Goal: Check status: Check status

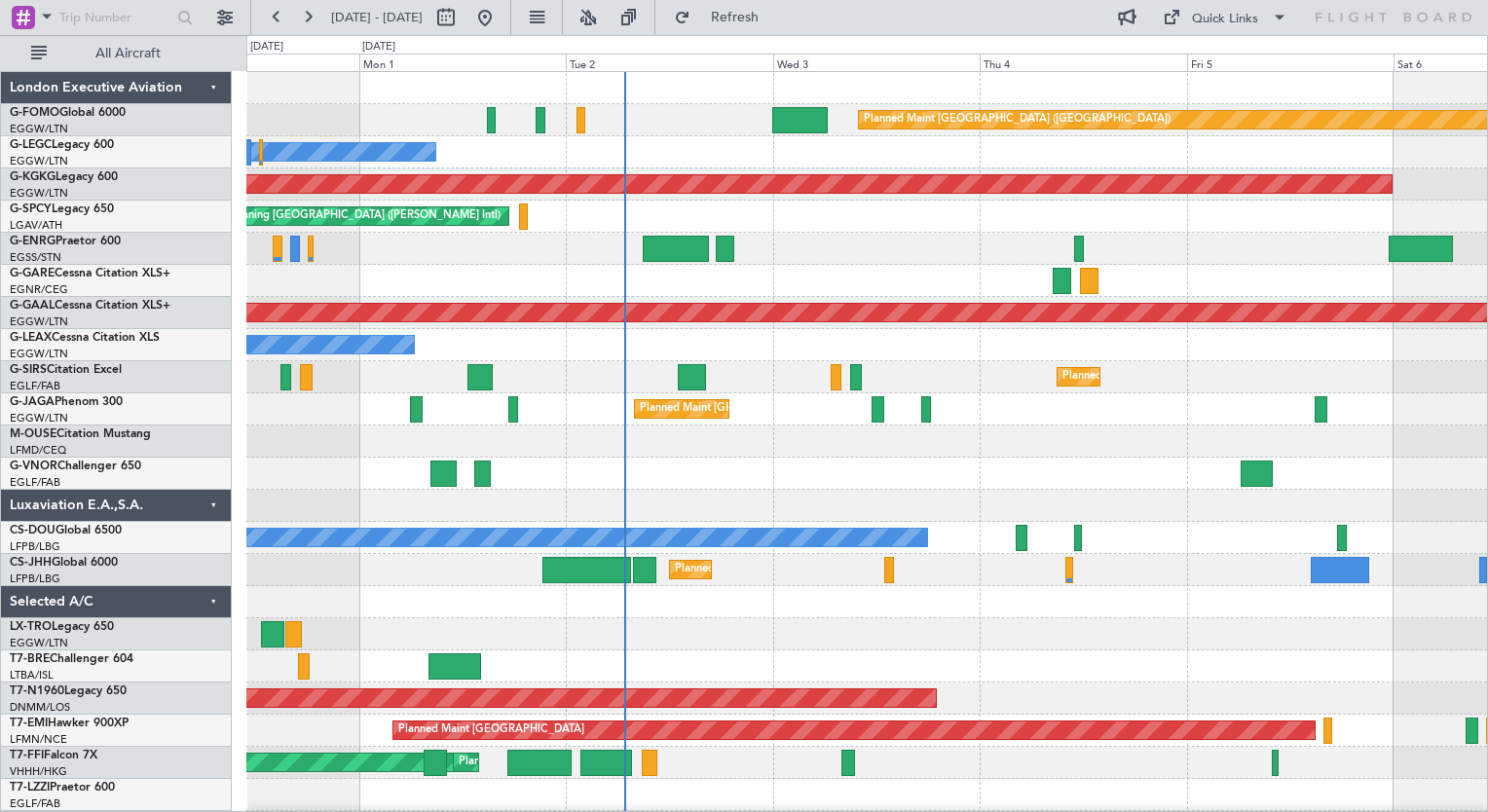
click at [691, 361] on div "Planned Maint [GEOGRAPHIC_DATA] ([GEOGRAPHIC_DATA]) Owner AOG Maint [GEOGRAPHIC…" at bounding box center [867, 474] width 1240 height 803
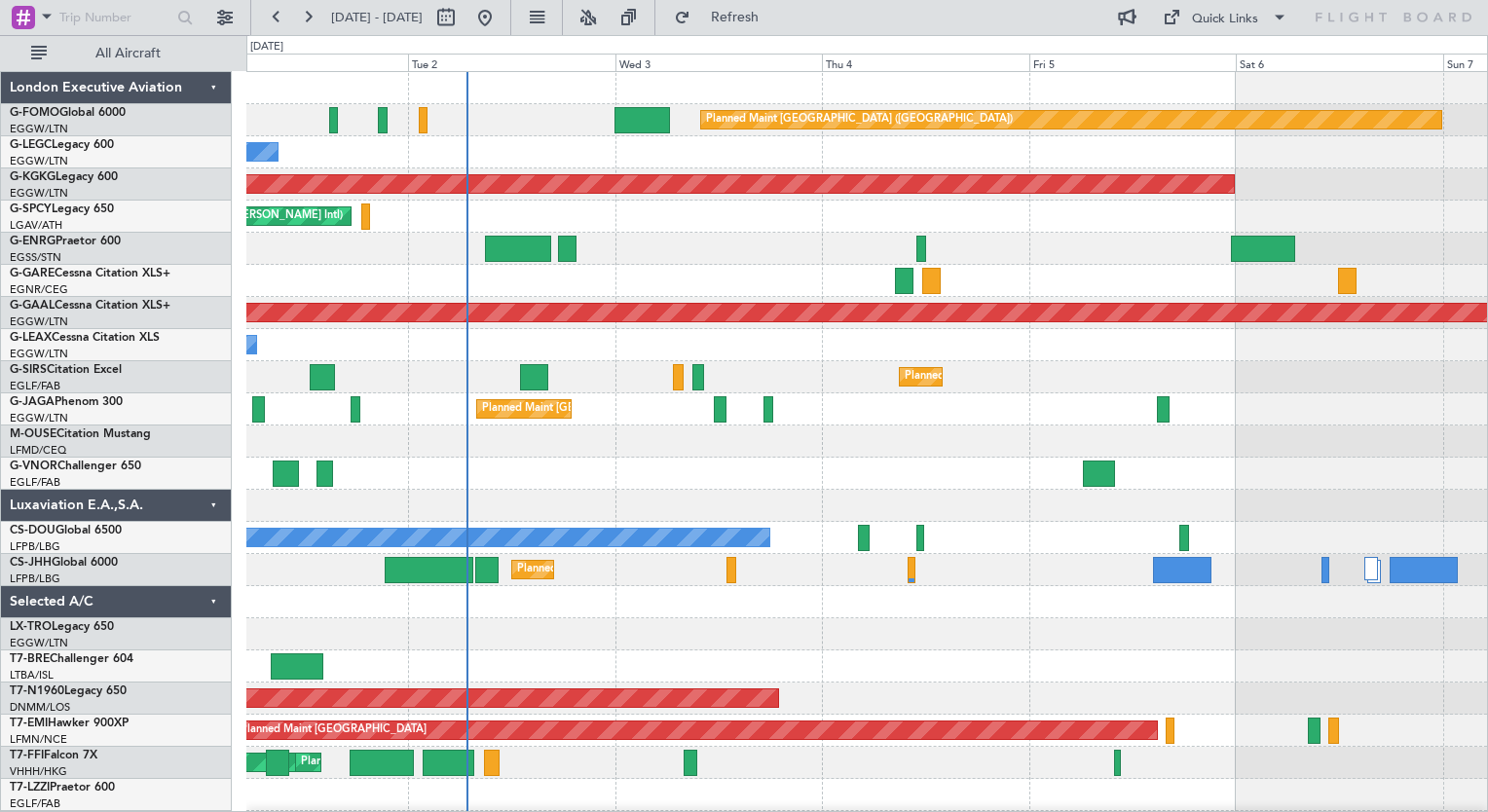
click at [511, 294] on div "Planned Maint [GEOGRAPHIC_DATA] ([GEOGRAPHIC_DATA]) Owner AOG Maint [GEOGRAPHIC…" at bounding box center [867, 474] width 1240 height 803
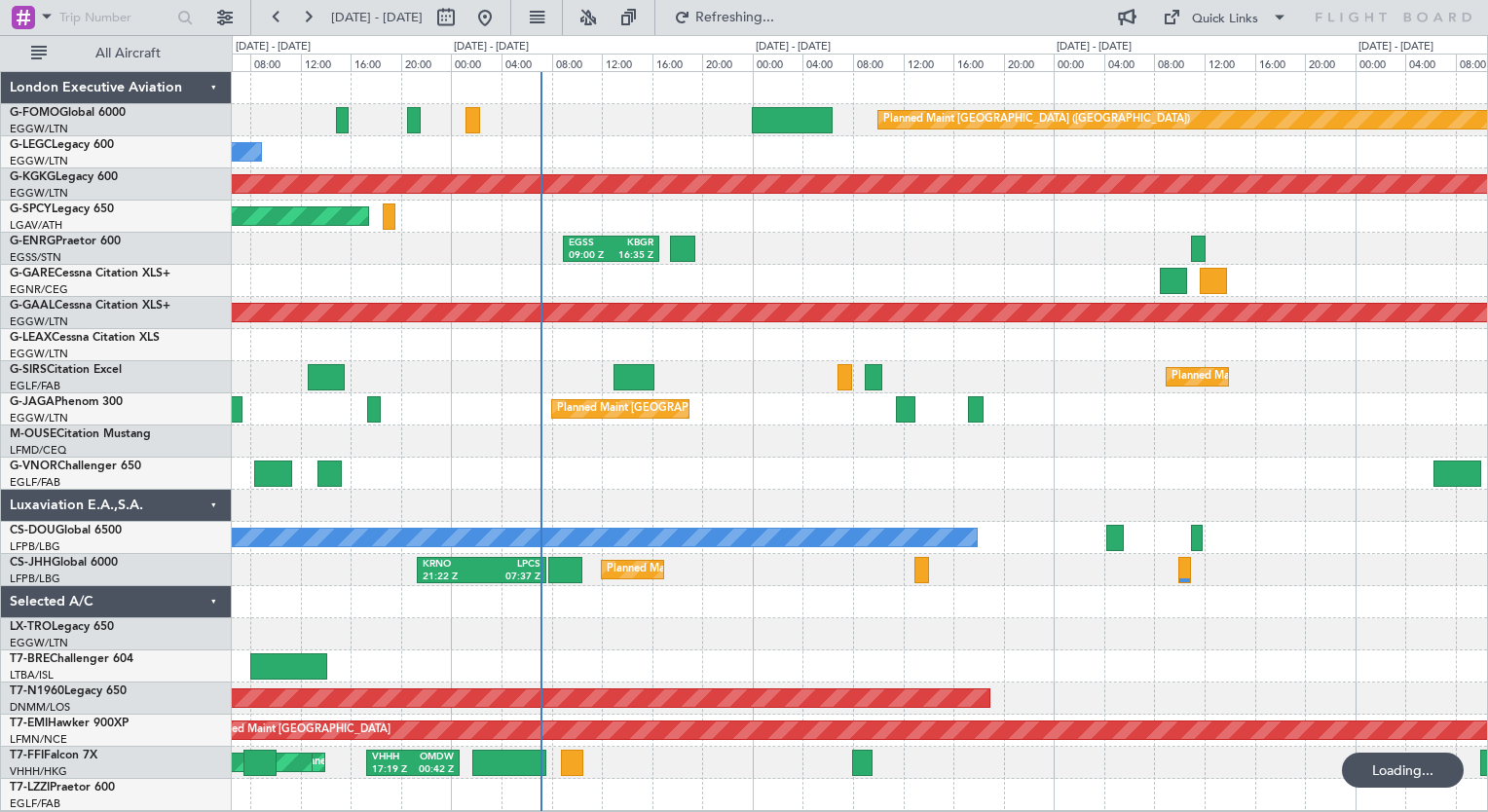
click at [759, 569] on div "Planned Maint [GEOGRAPHIC_DATA] ([GEOGRAPHIC_DATA]) Owner AOG Maint [GEOGRAPHIC…" at bounding box center [859, 442] width 1255 height 739
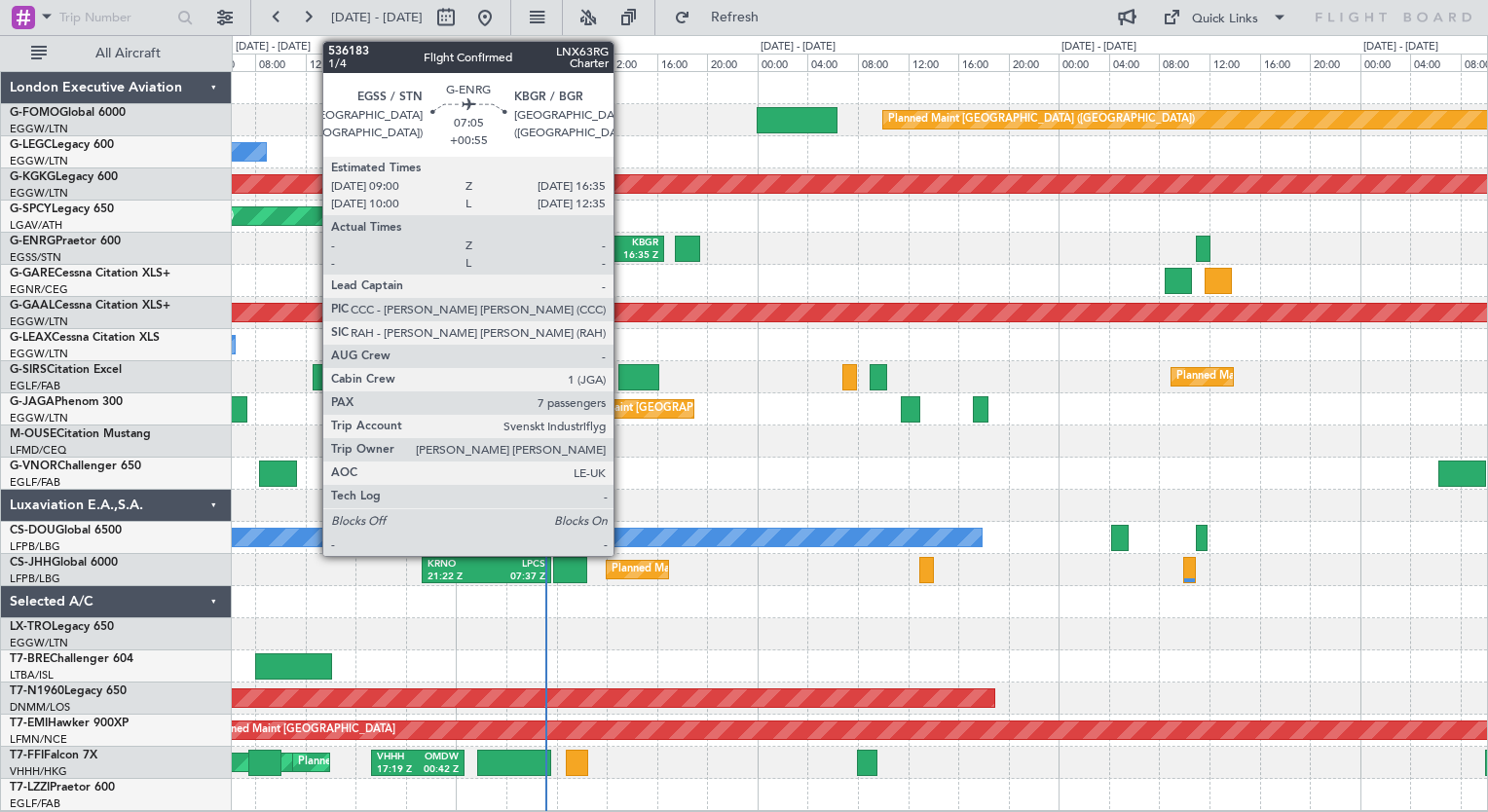
click at [622, 254] on div "16:35 Z" at bounding box center [637, 256] width 42 height 14
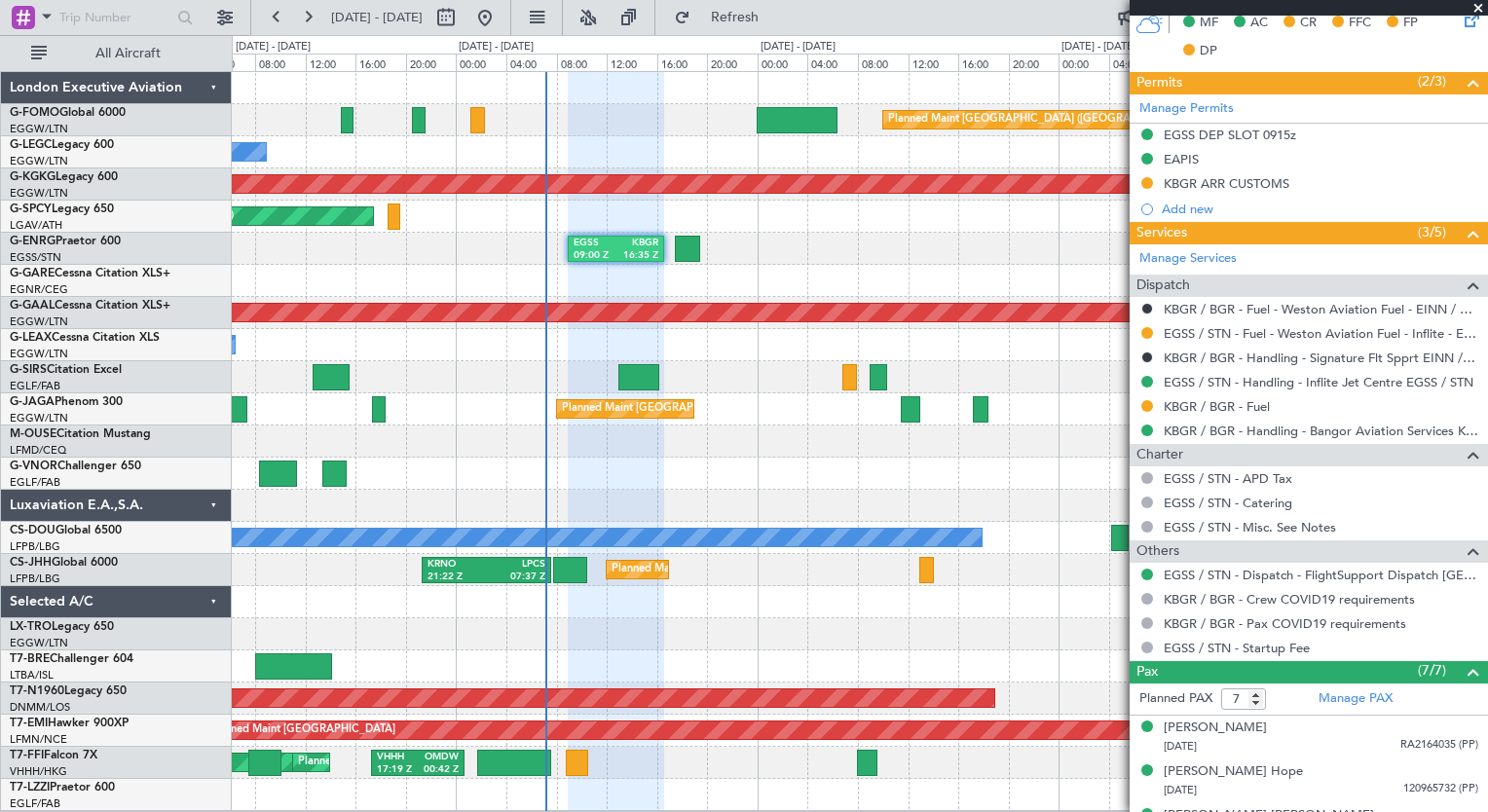
scroll to position [736, 0]
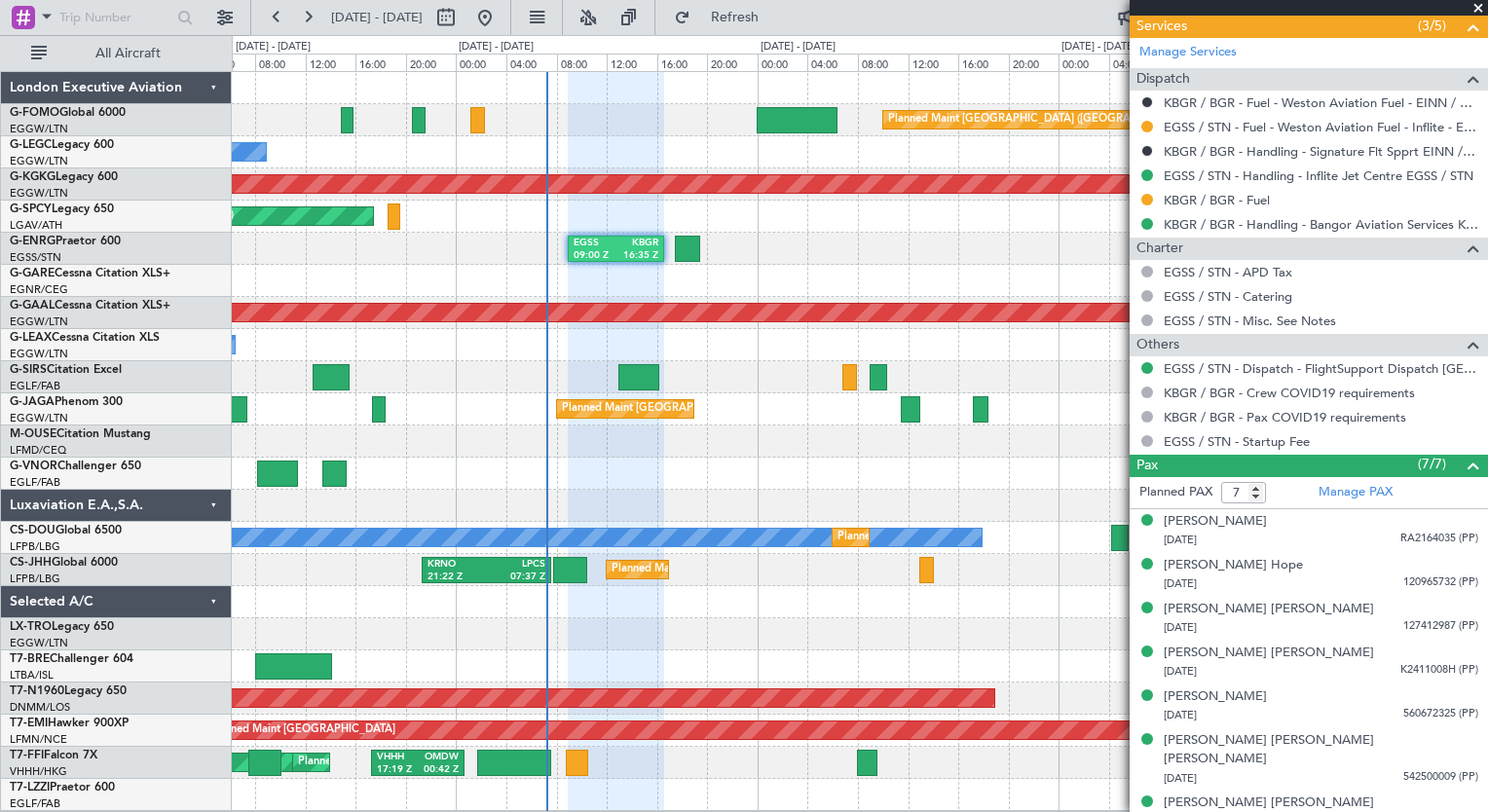
click at [1020, 675] on div at bounding box center [859, 666] width 1255 height 32
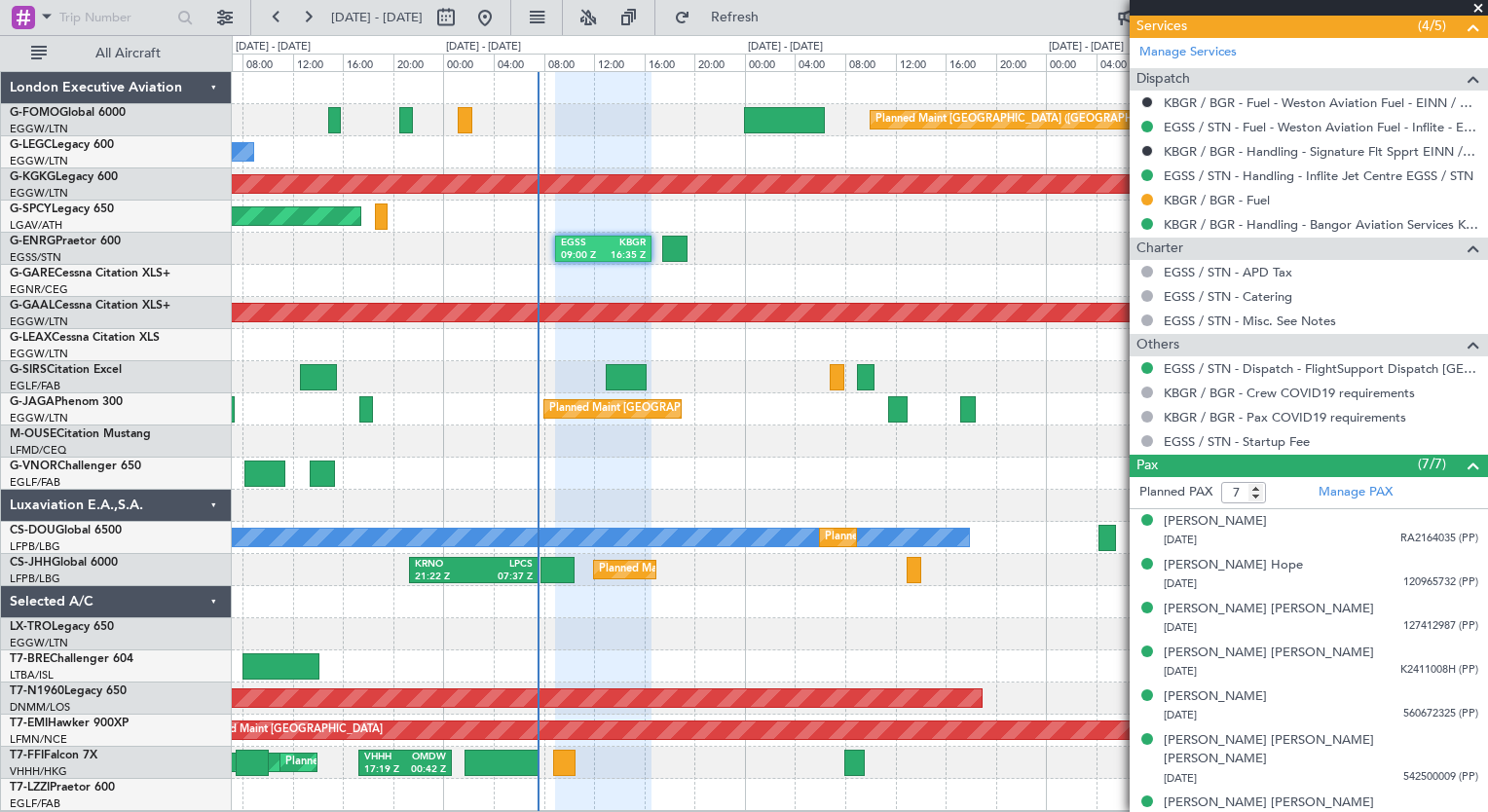
click at [745, 261] on div "EGSS 09:00 Z KBGR 16:35 Z KTEB 23:30 Z EGSS 06:55 Z" at bounding box center [859, 249] width 1255 height 32
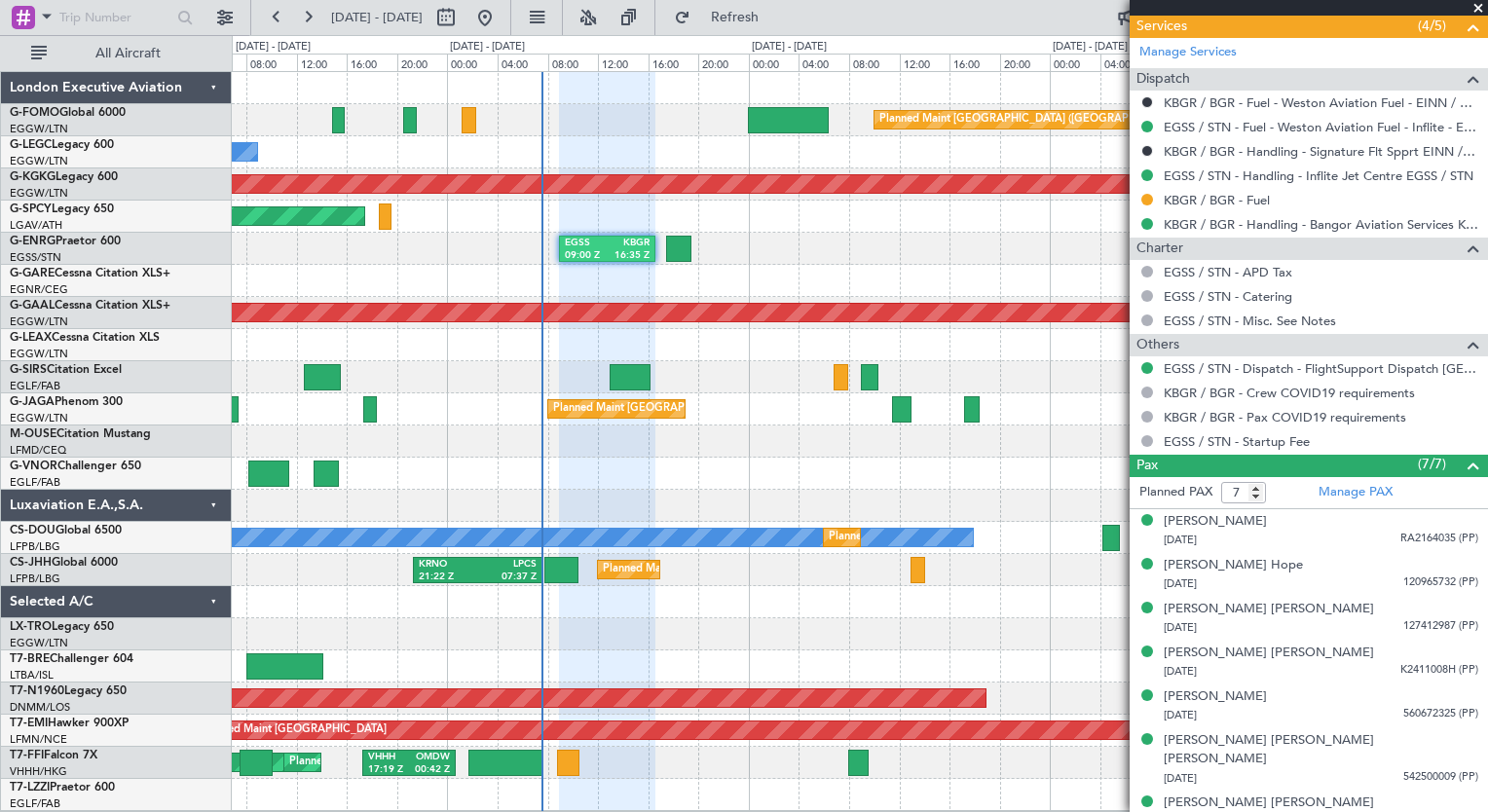
click at [1476, 8] on span at bounding box center [1478, 9] width 20 height 18
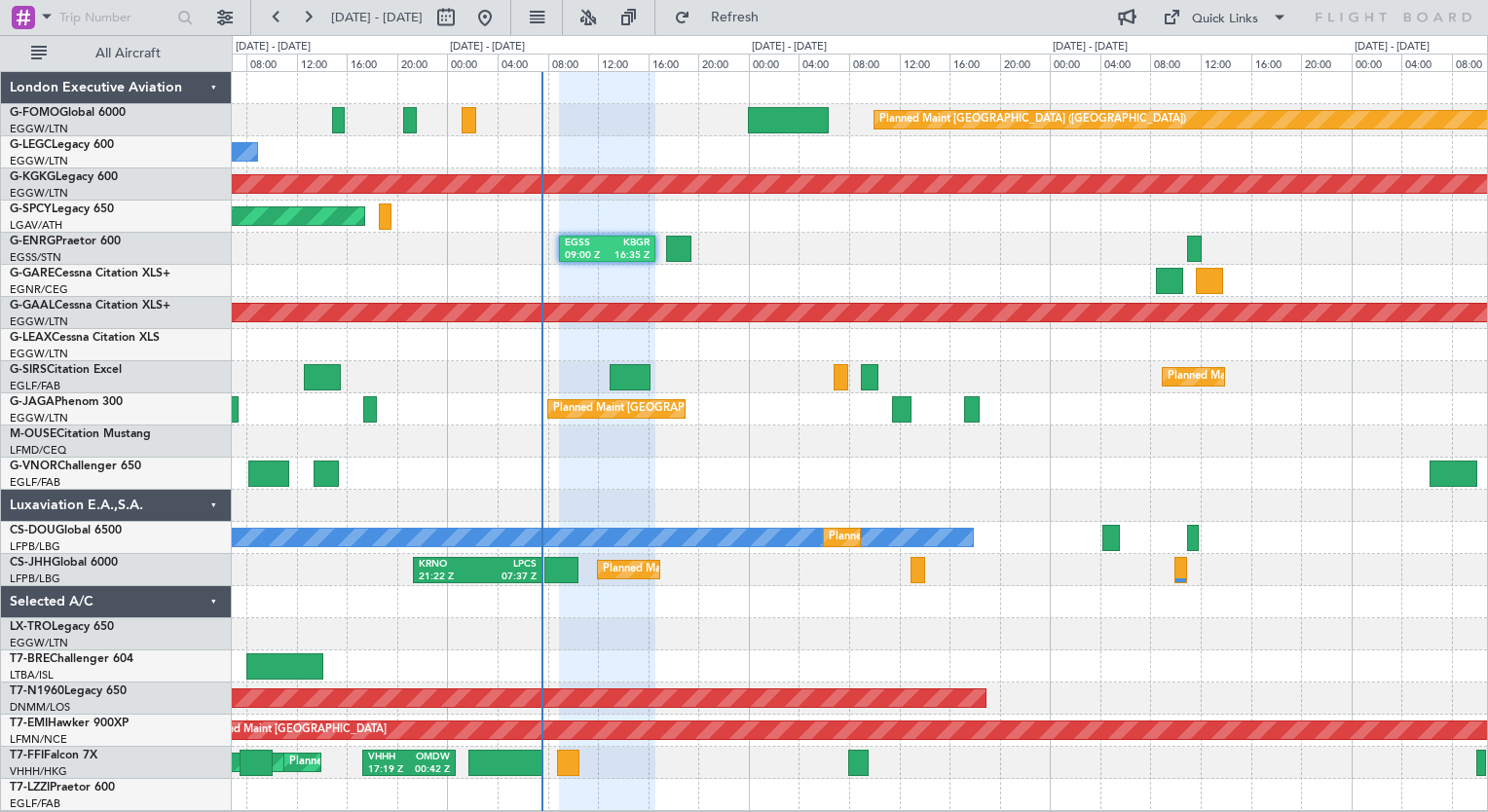
type input "0"
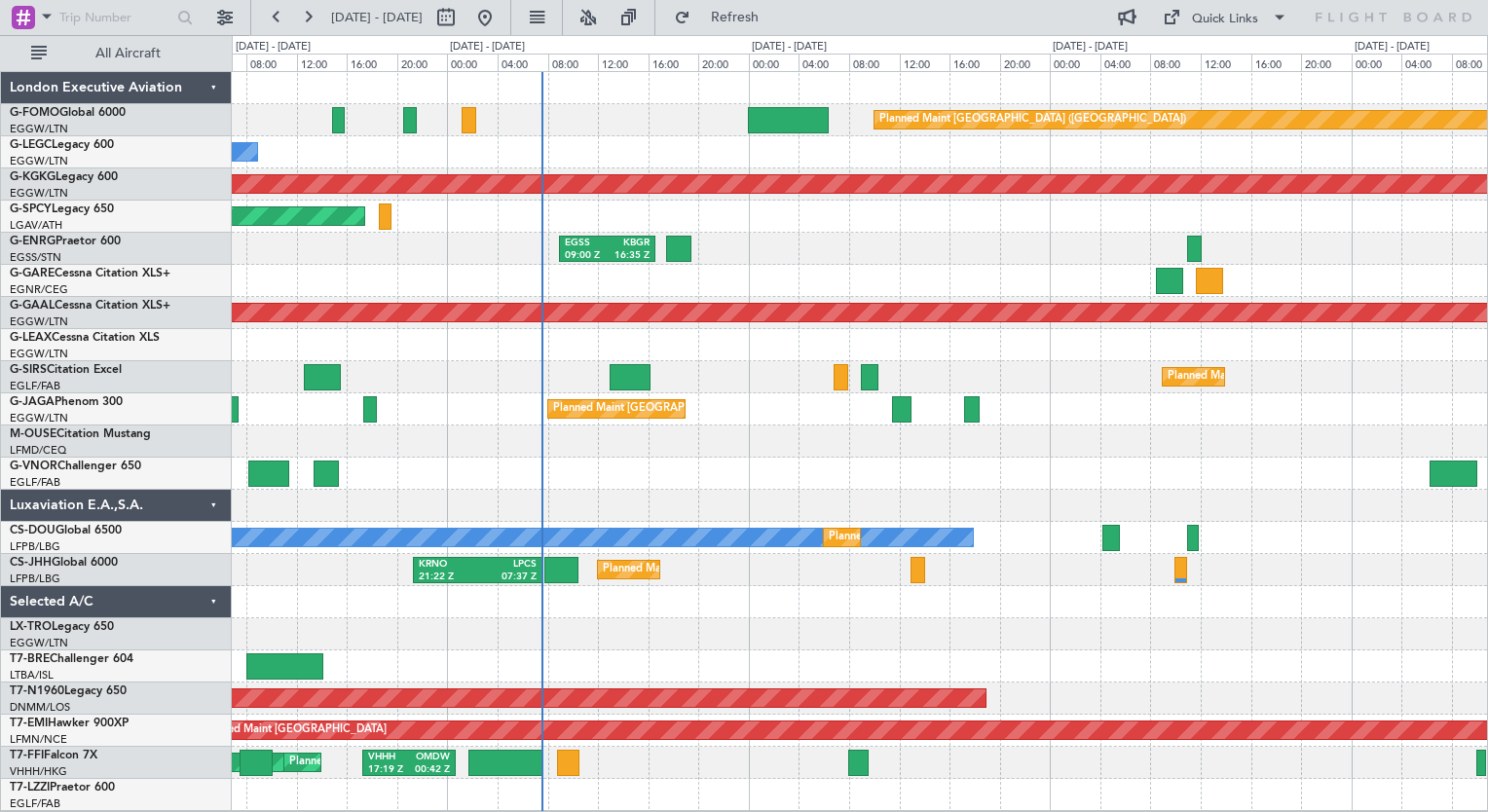
scroll to position [0, 0]
click at [916, 233] on div "EGSS 09:00 Z KBGR 16:35 Z KTEB 23:30 Z EGSS 06:55 Z" at bounding box center [859, 249] width 1255 height 32
click at [604, 21] on button at bounding box center [588, 18] width 31 height 31
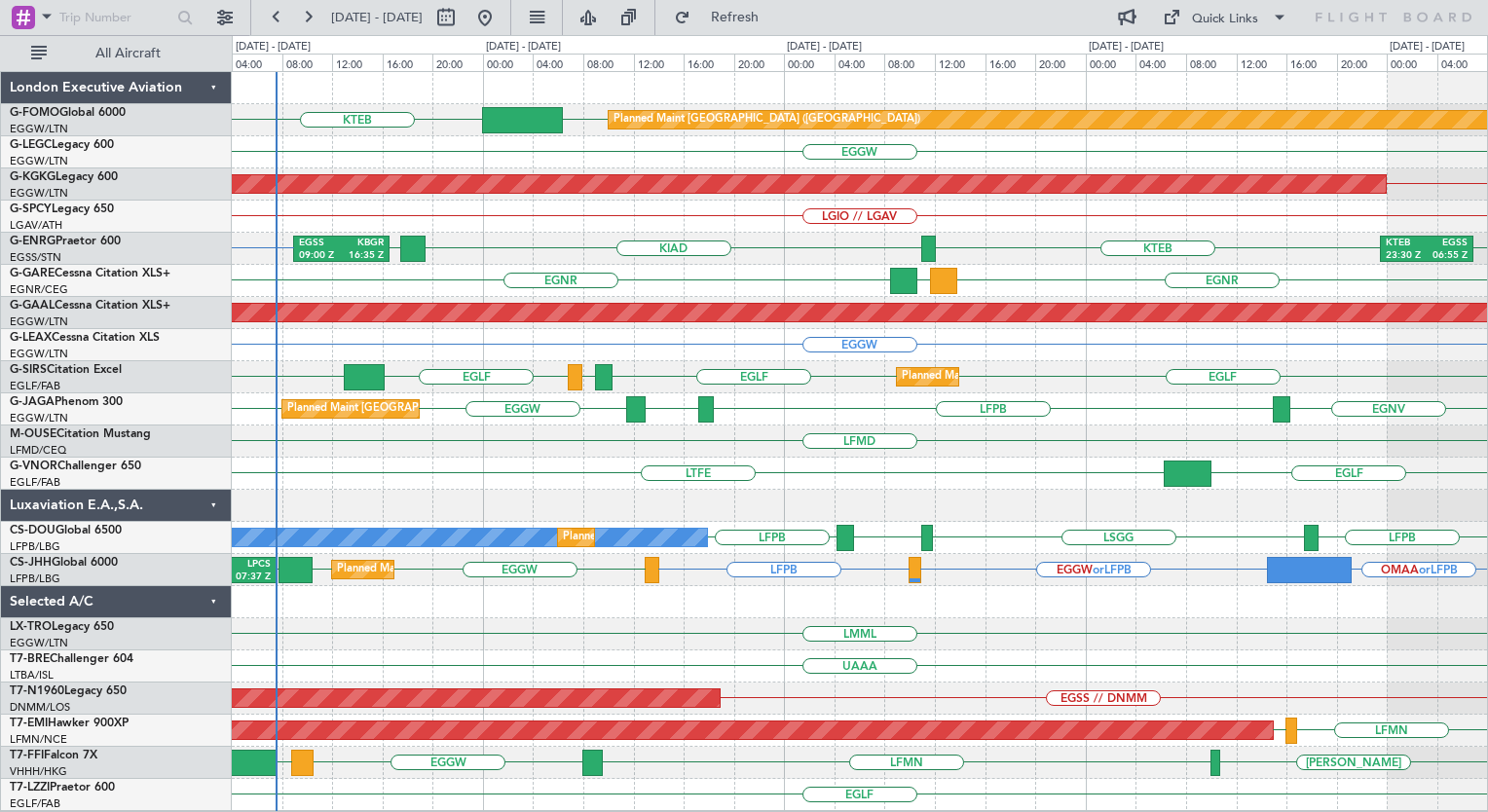
click at [776, 543] on div "Planned Maint [GEOGRAPHIC_DATA] ([GEOGRAPHIC_DATA]) EGGW KTEB EGGW Owner AOG Ma…" at bounding box center [859, 442] width 1255 height 739
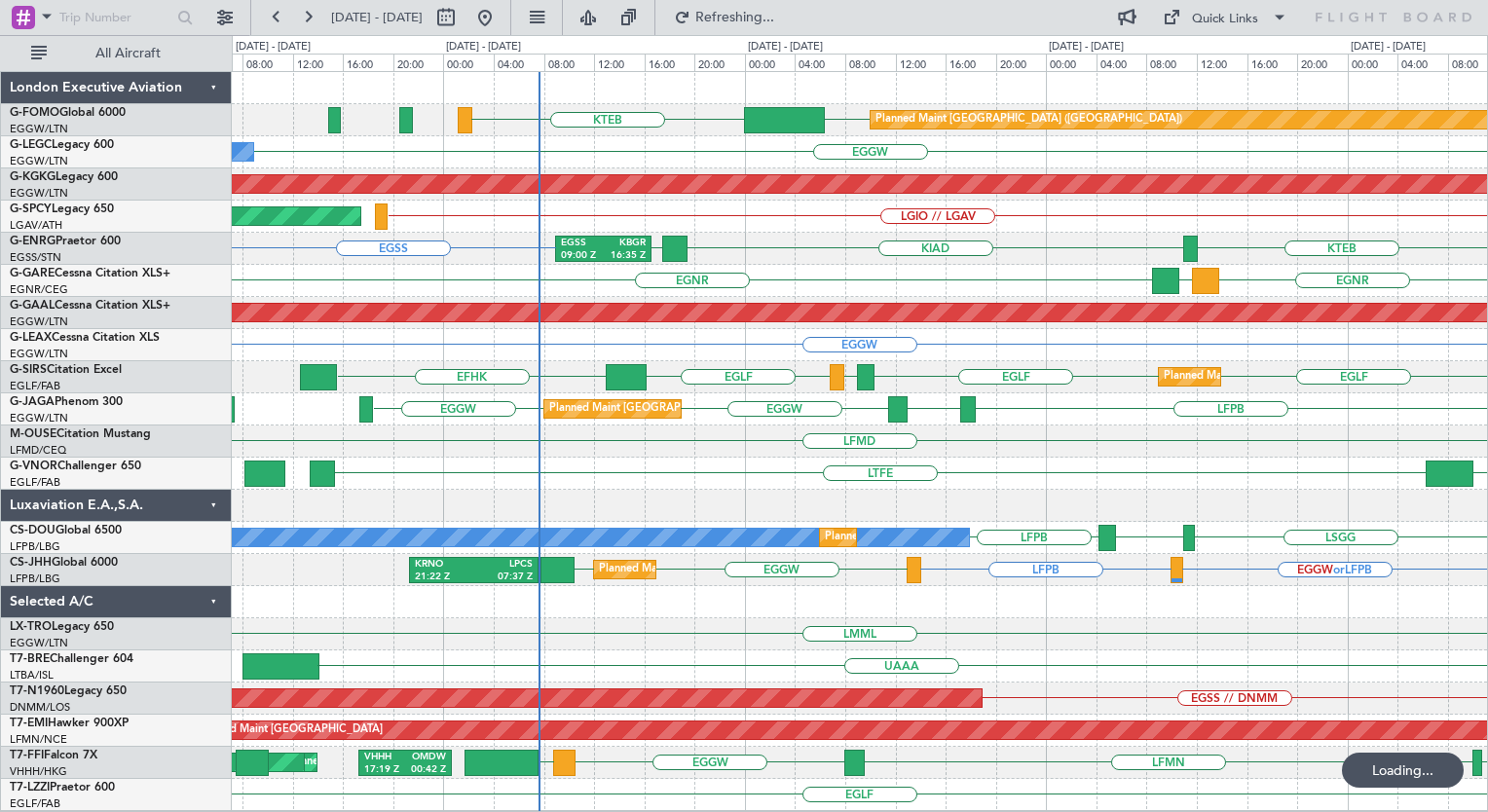
click at [719, 465] on div "Planned Maint [GEOGRAPHIC_DATA] ([GEOGRAPHIC_DATA]) EGGW KTEB EGGW Owner AOG Ma…" at bounding box center [859, 442] width 1255 height 739
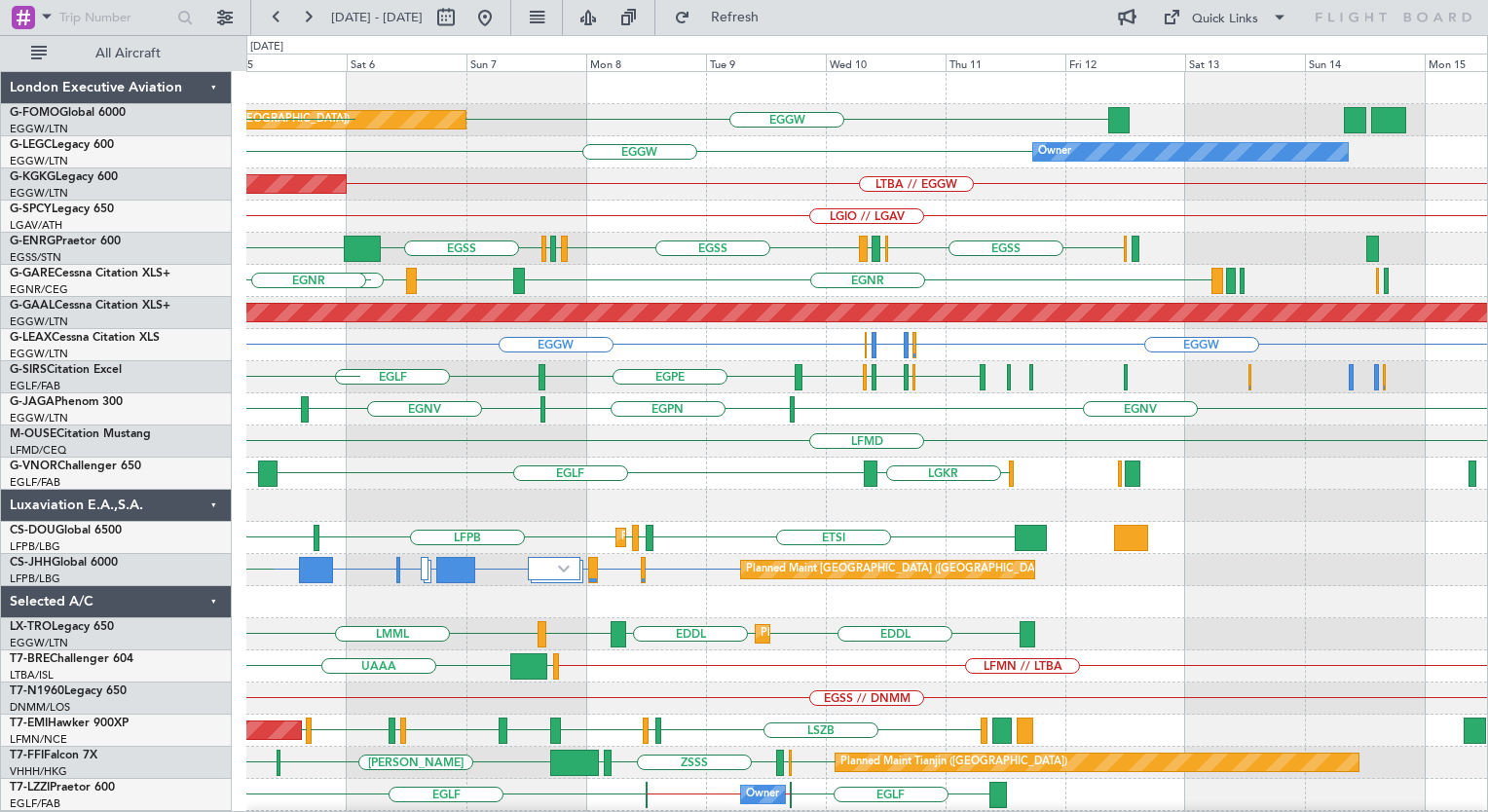
click at [714, 471] on div "Planned Maint [GEOGRAPHIC_DATA] ([GEOGRAPHIC_DATA]) EGGW EGGW KTEB EGGW Owner A…" at bounding box center [867, 474] width 1240 height 803
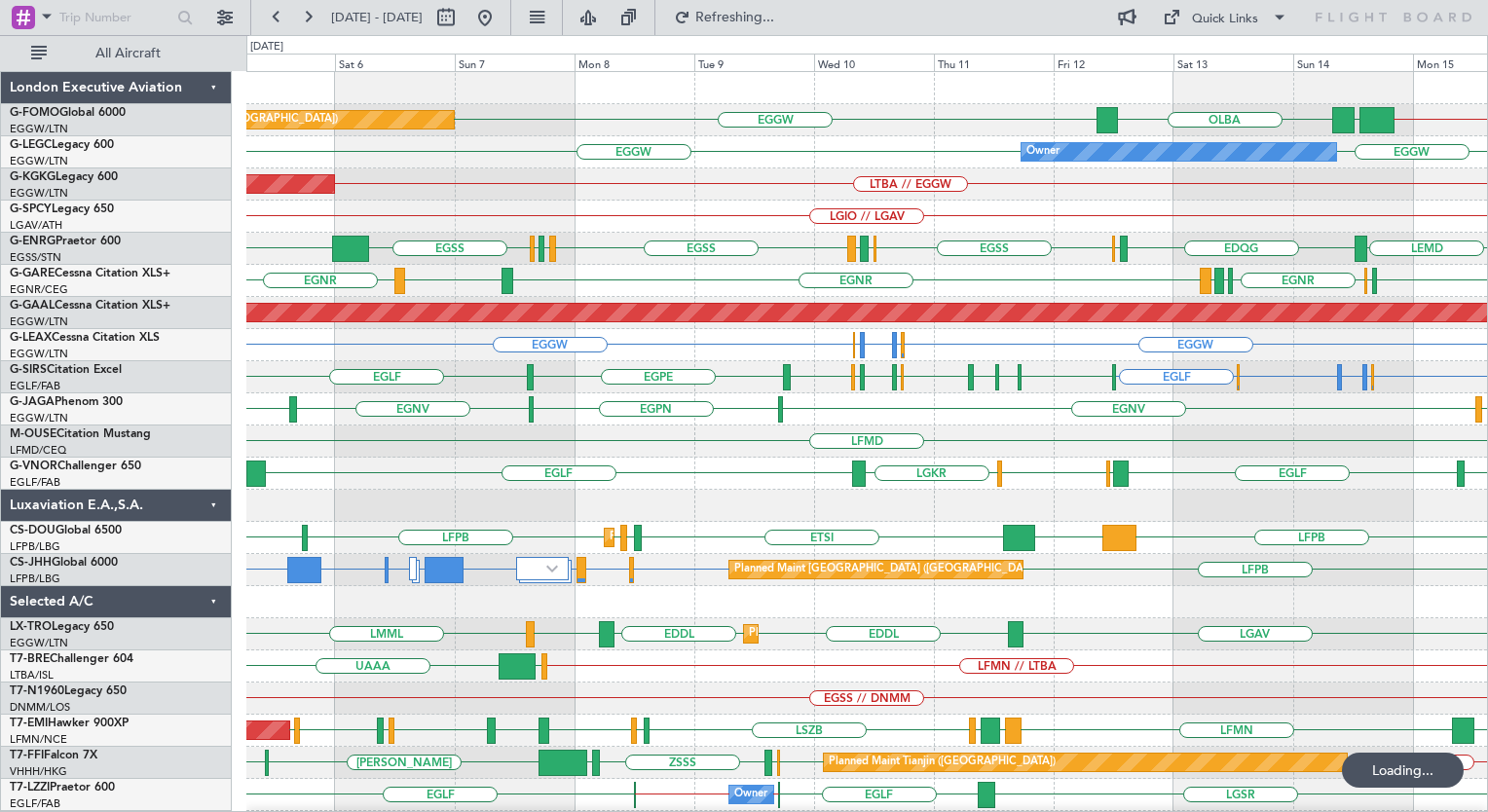
click at [687, 349] on div "Planned Maint [GEOGRAPHIC_DATA] ([GEOGRAPHIC_DATA]) EGGW KTEB // EGGW EGGW [GEO…" at bounding box center [867, 474] width 1240 height 803
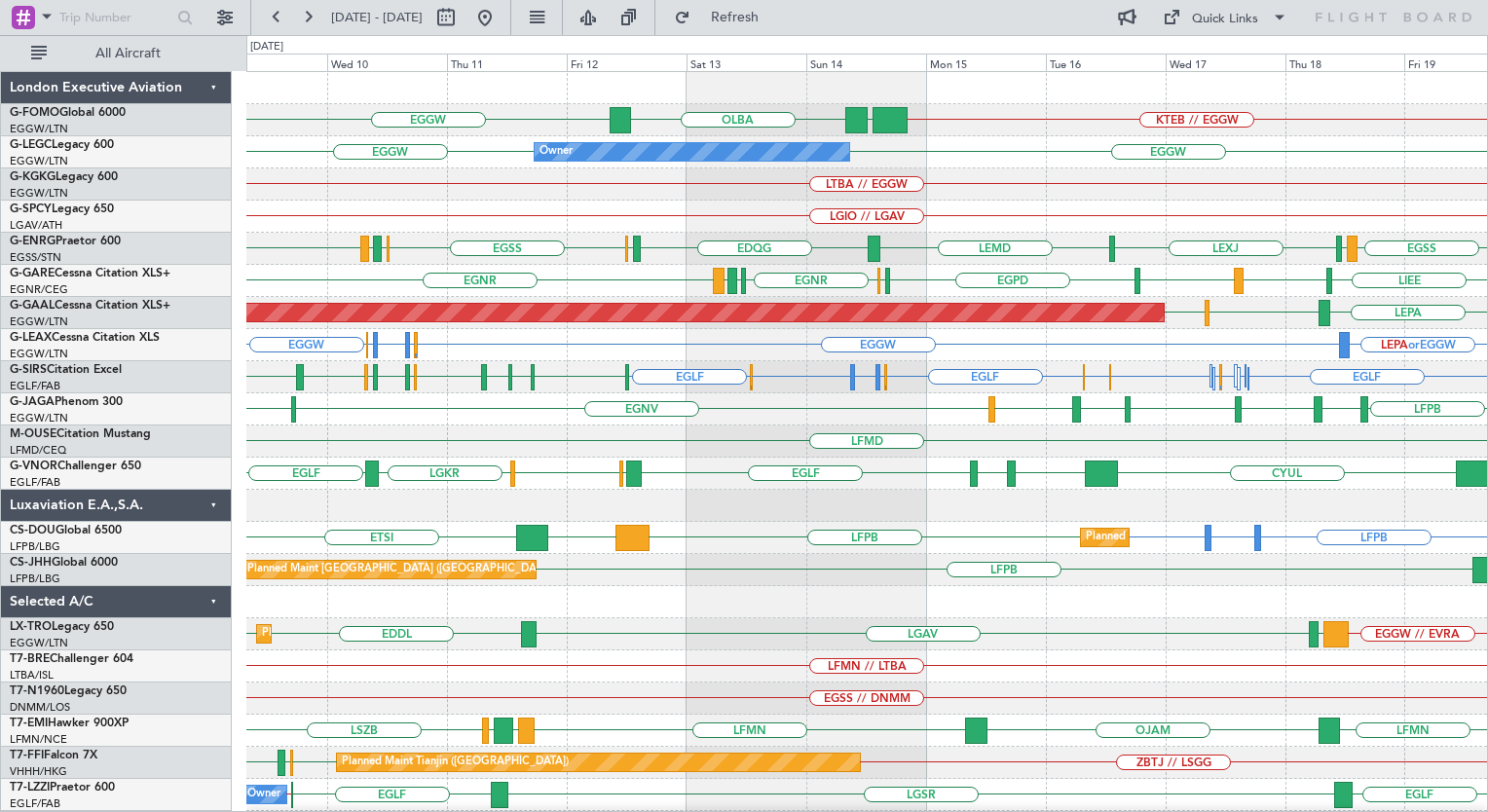
click at [982, 319] on div "EGGW KTEB // EGGW EGGW [GEOGRAPHIC_DATA] Planned Maint [GEOGRAPHIC_DATA] ([GEOG…" at bounding box center [867, 474] width 1240 height 803
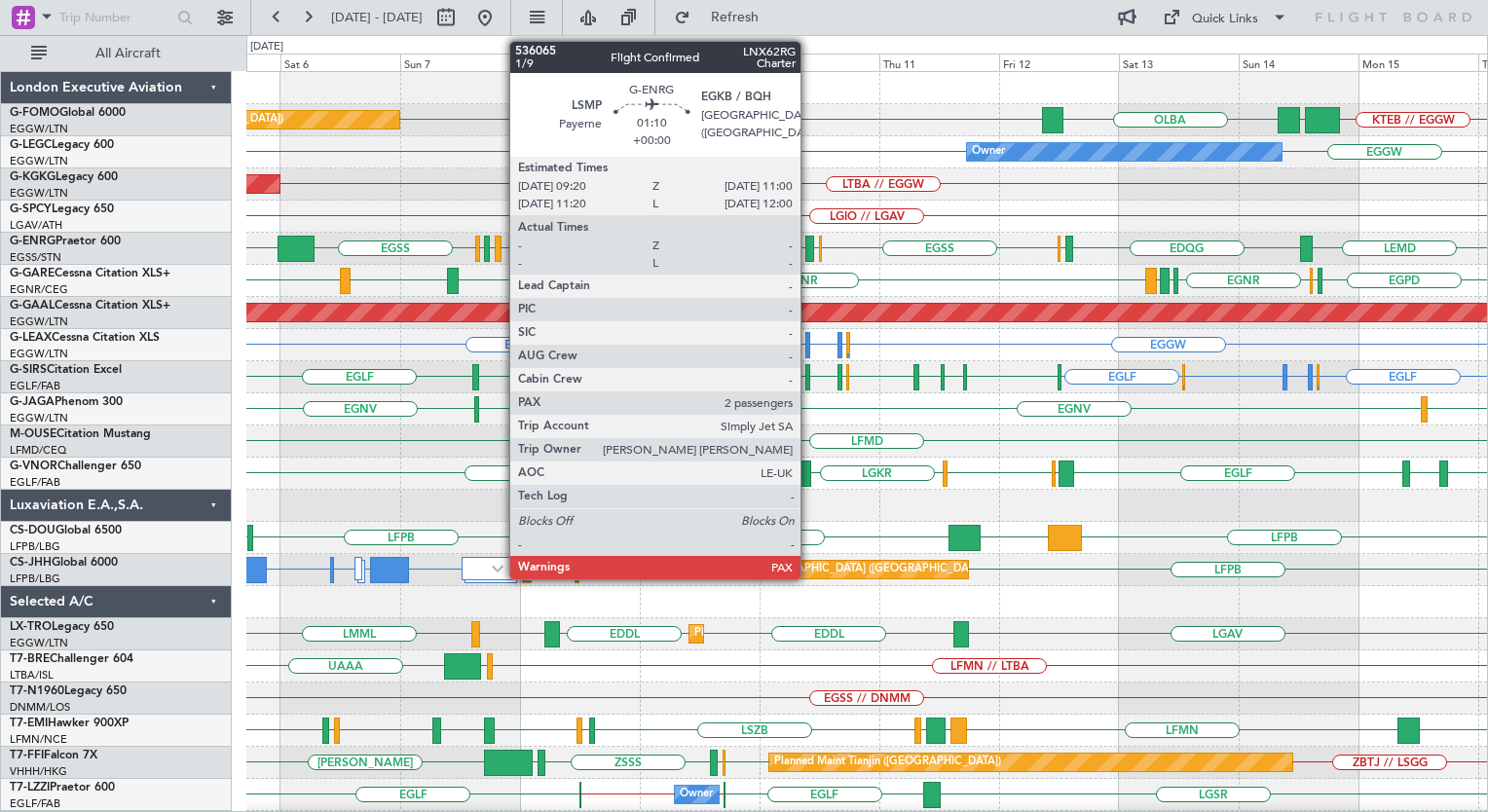
click at [809, 248] on div at bounding box center [809, 249] width 9 height 26
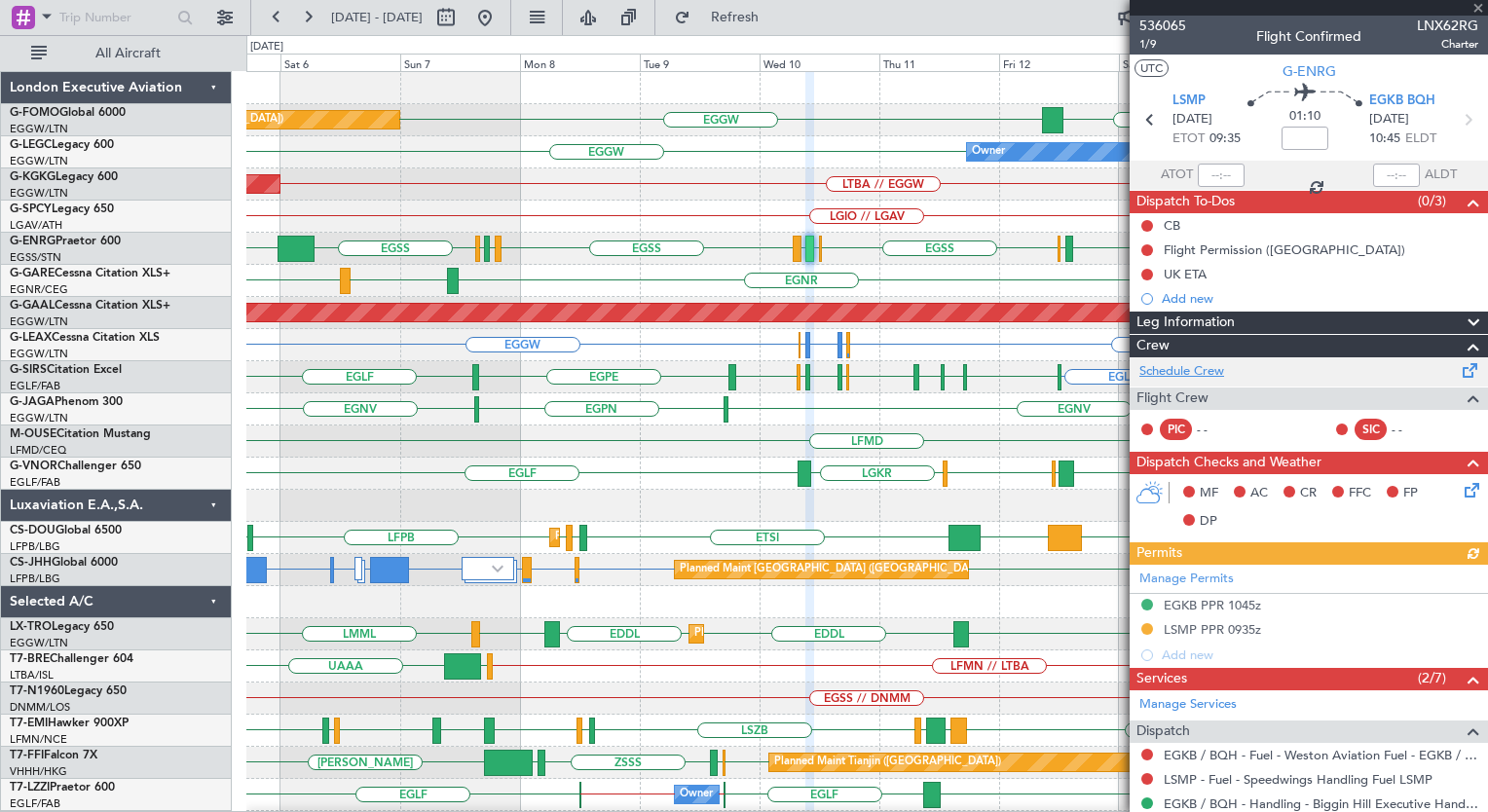
click at [1189, 373] on link "Schedule Crew" at bounding box center [1182, 372] width 85 height 19
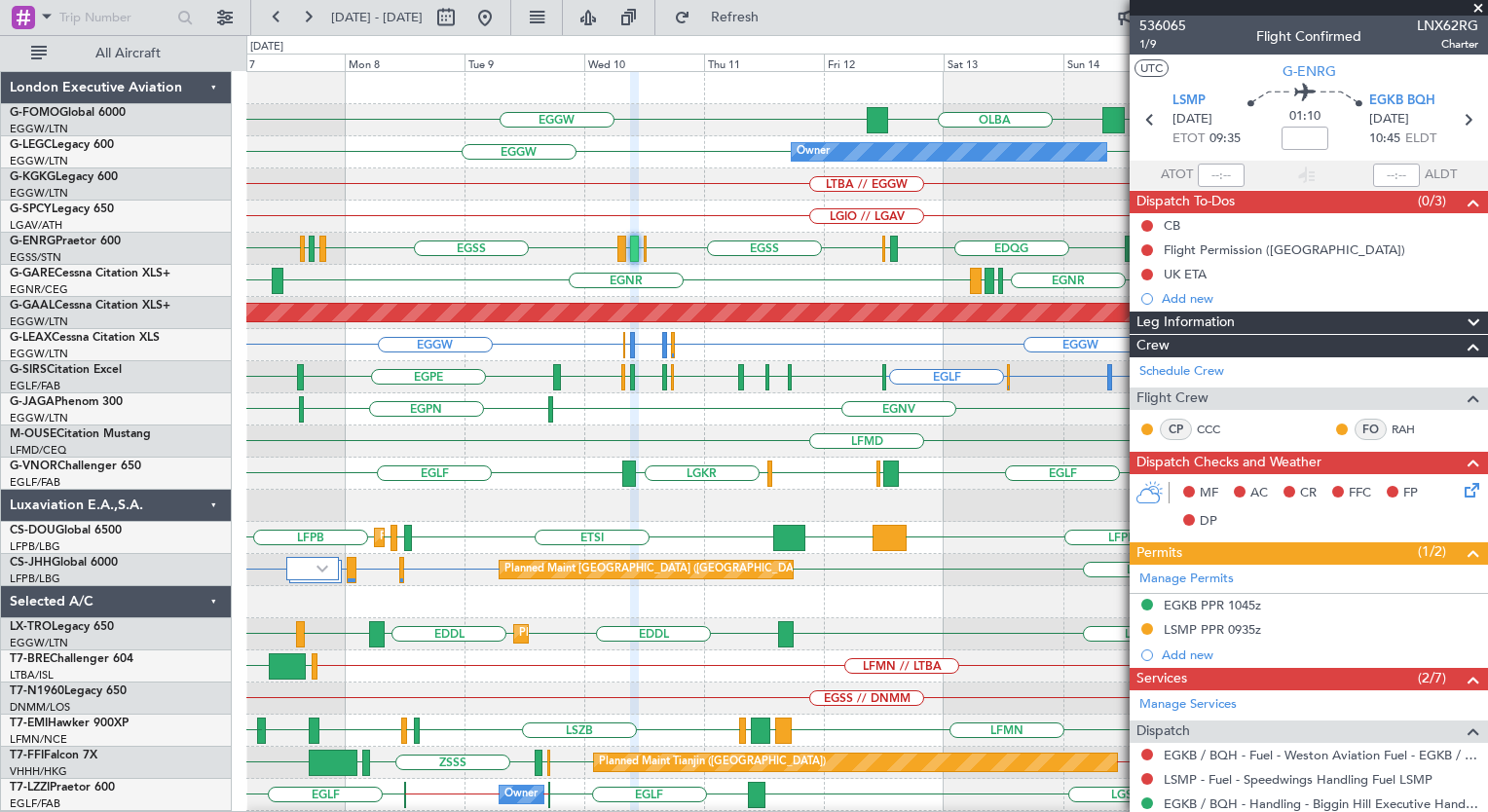
click at [549, 282] on div "OLBA EGGW KTEB // EGGW EGGW Planned Maint [GEOGRAPHIC_DATA] ([GEOGRAPHIC_DATA])…" at bounding box center [867, 474] width 1240 height 803
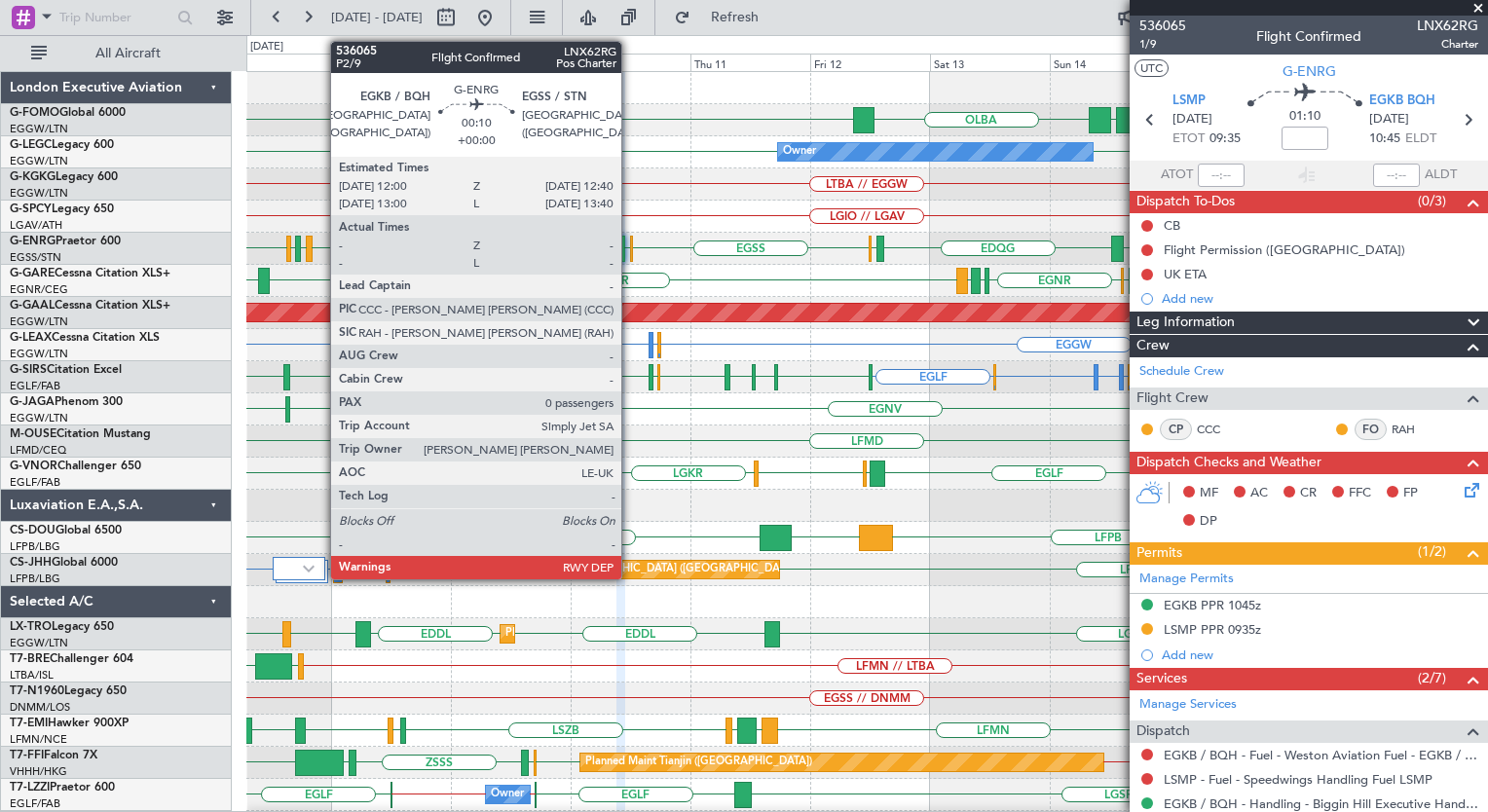
click at [630, 248] on div at bounding box center [632, 249] width 4 height 26
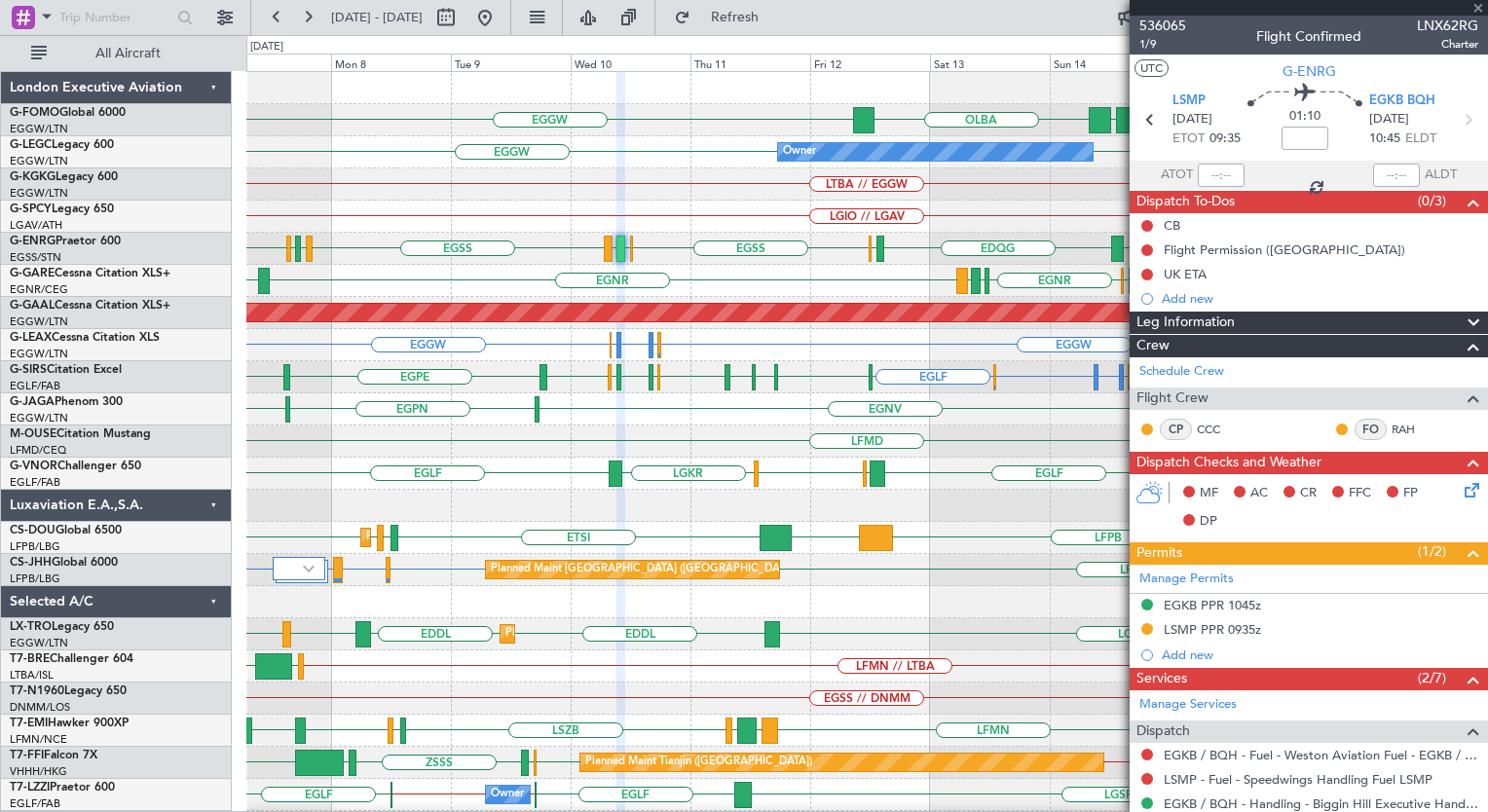
type input "0"
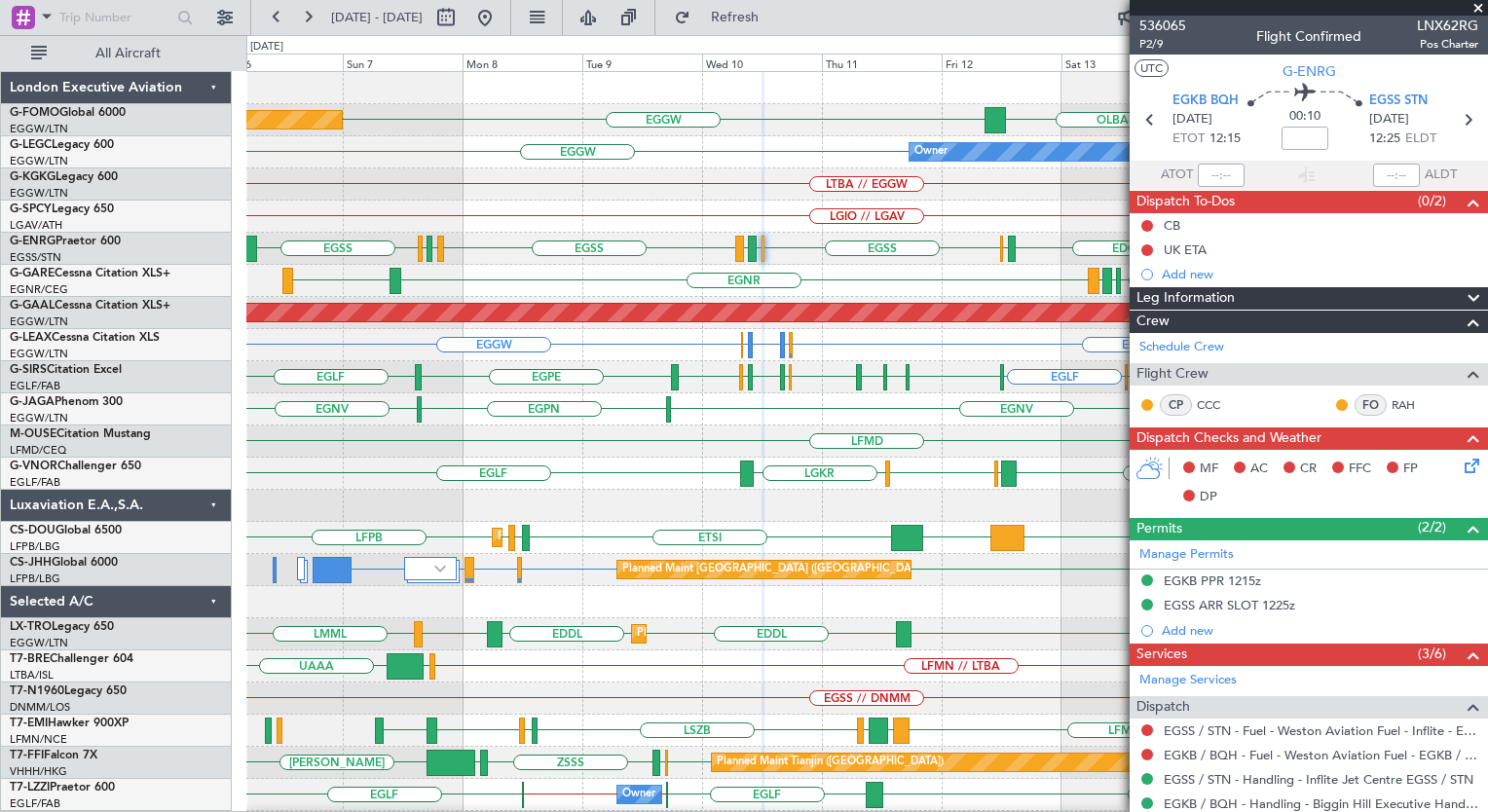
click at [1162, 435] on fb-app "[DATE] - [DATE] Refresh Quick Links All Aircraft [GEOGRAPHIC_DATA] EGGW KTEB //…" at bounding box center [744, 413] width 1488 height 797
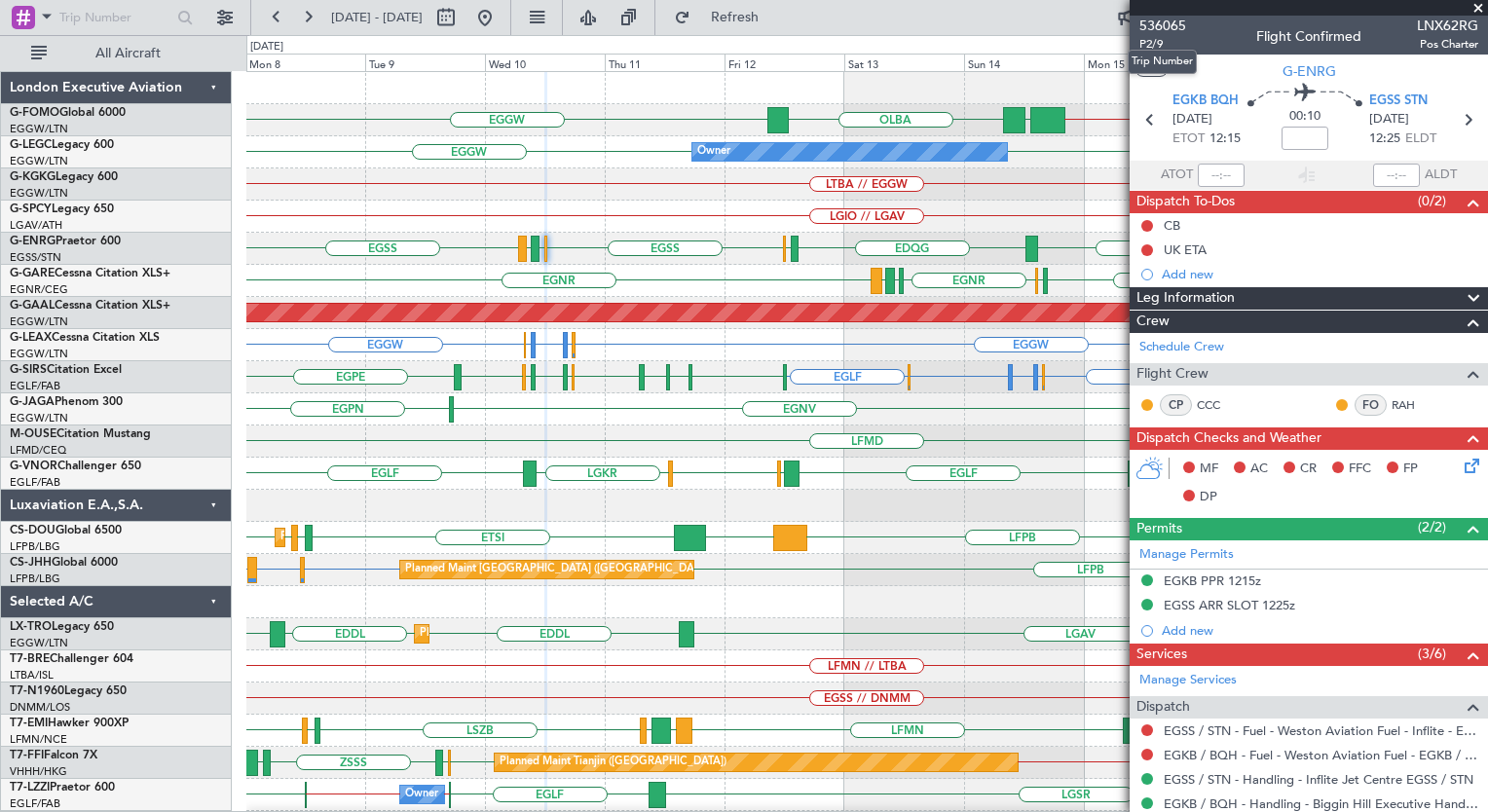
click at [1161, 48] on mat-tooltip-component "Trip Number" at bounding box center [1162, 61] width 97 height 52
click at [920, 271] on div "EGNR LIMJ [GEOGRAPHIC_DATA] EGPD [GEOGRAPHIC_DATA] [GEOGRAPHIC_DATA] [GEOGRAPHI…" at bounding box center [867, 281] width 1240 height 32
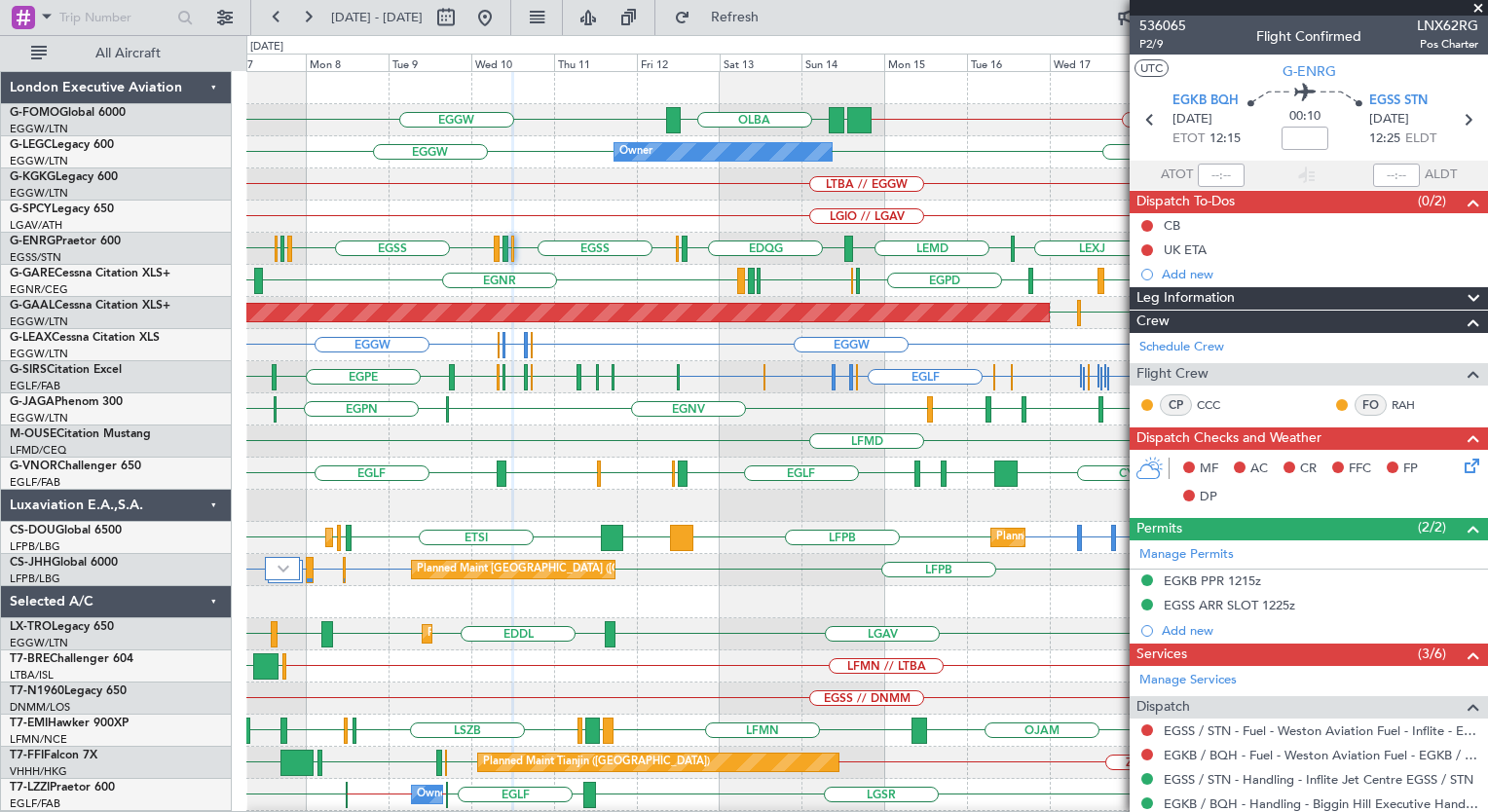
scroll to position [62, 0]
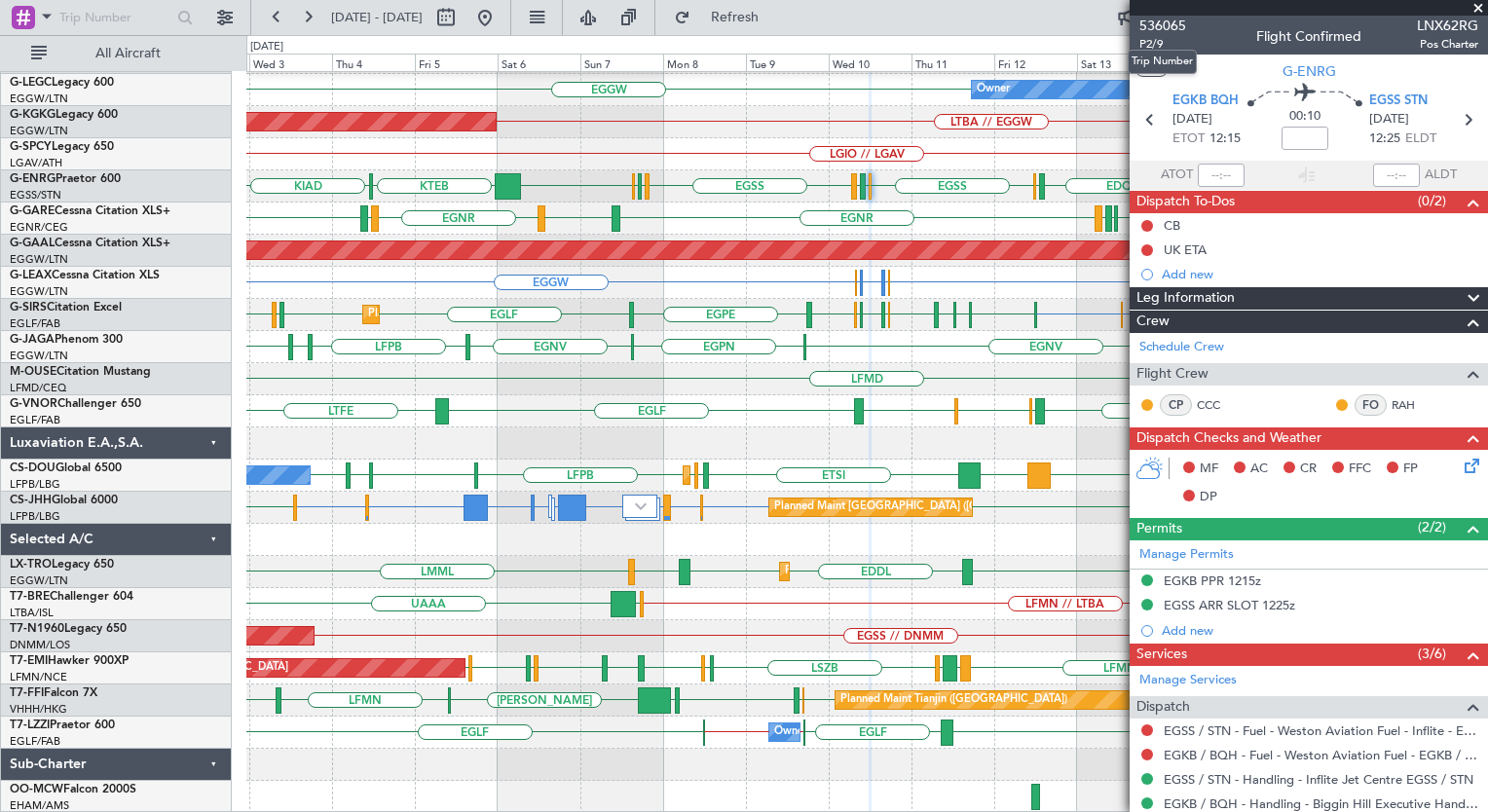
click at [1154, 41] on mat-tooltip-component "Trip Number" at bounding box center [1162, 61] width 97 height 52
click at [1189, 43] on mat-tooltip-component "Trip Number" at bounding box center [1162, 61] width 97 height 52
click at [1152, 41] on span "P2/9" at bounding box center [1163, 44] width 47 height 17
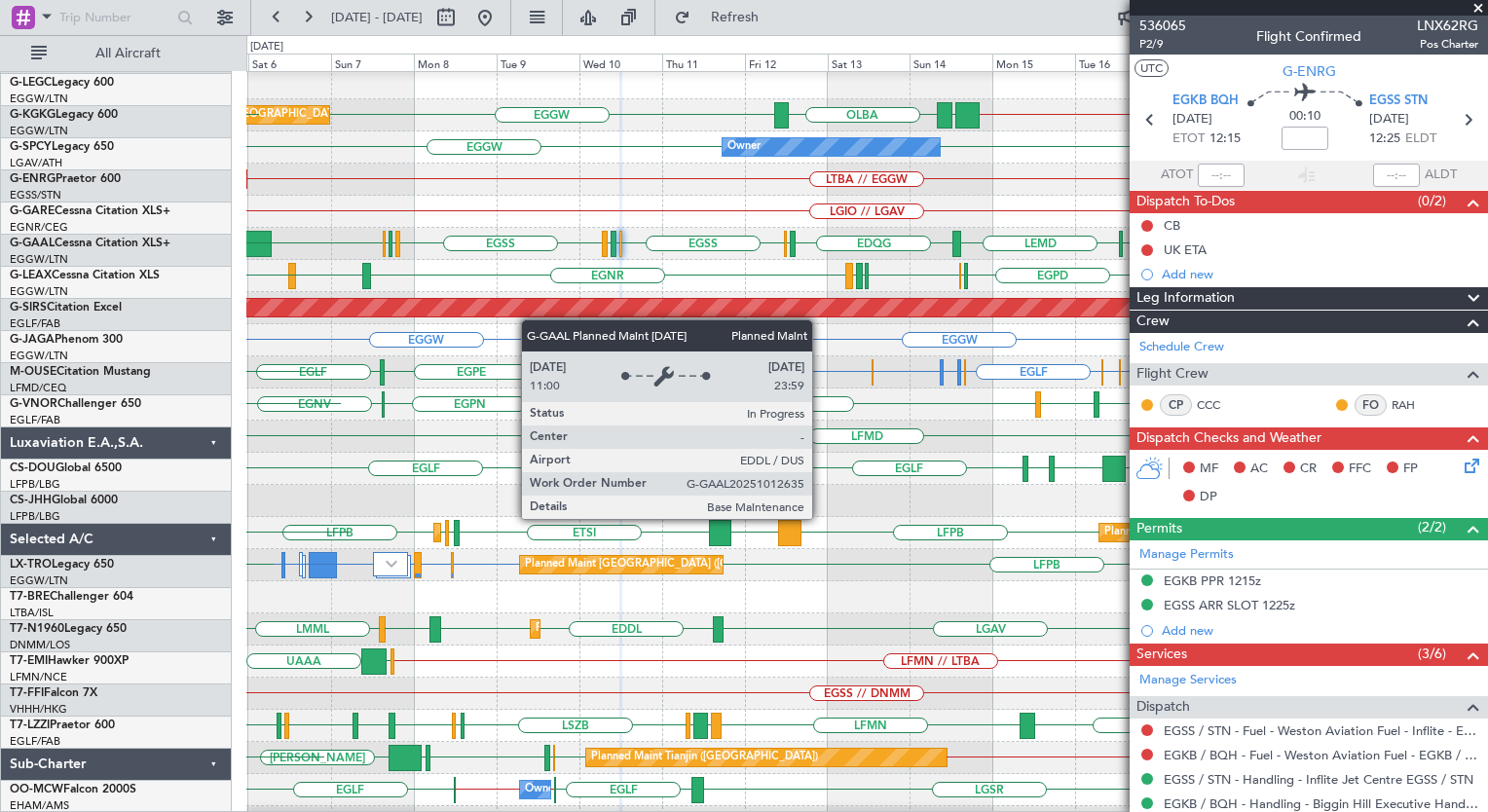
click at [530, 314] on div "Planned Maint Dusseldorf" at bounding box center [266, 308] width 1782 height 18
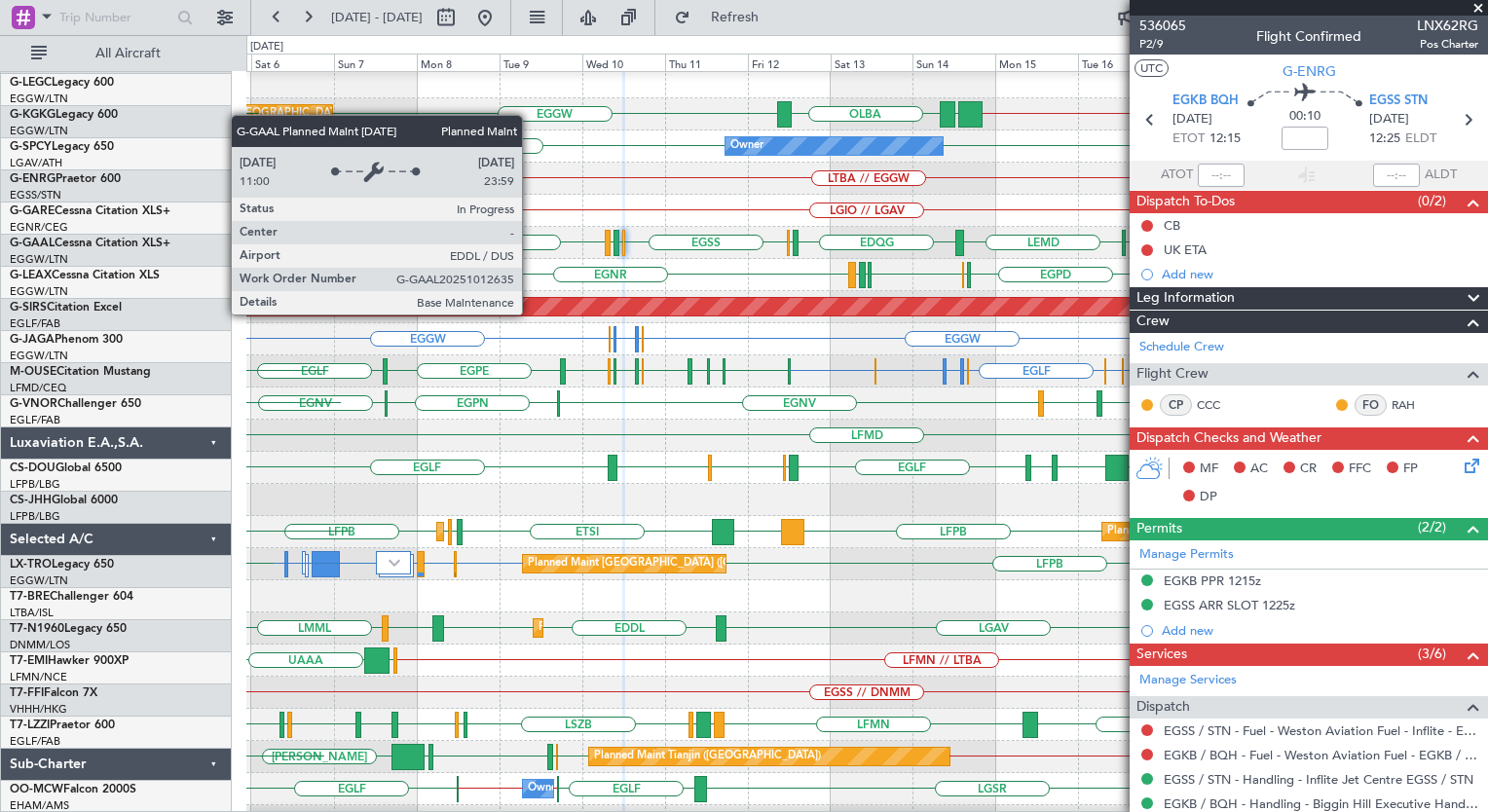
scroll to position [6, 0]
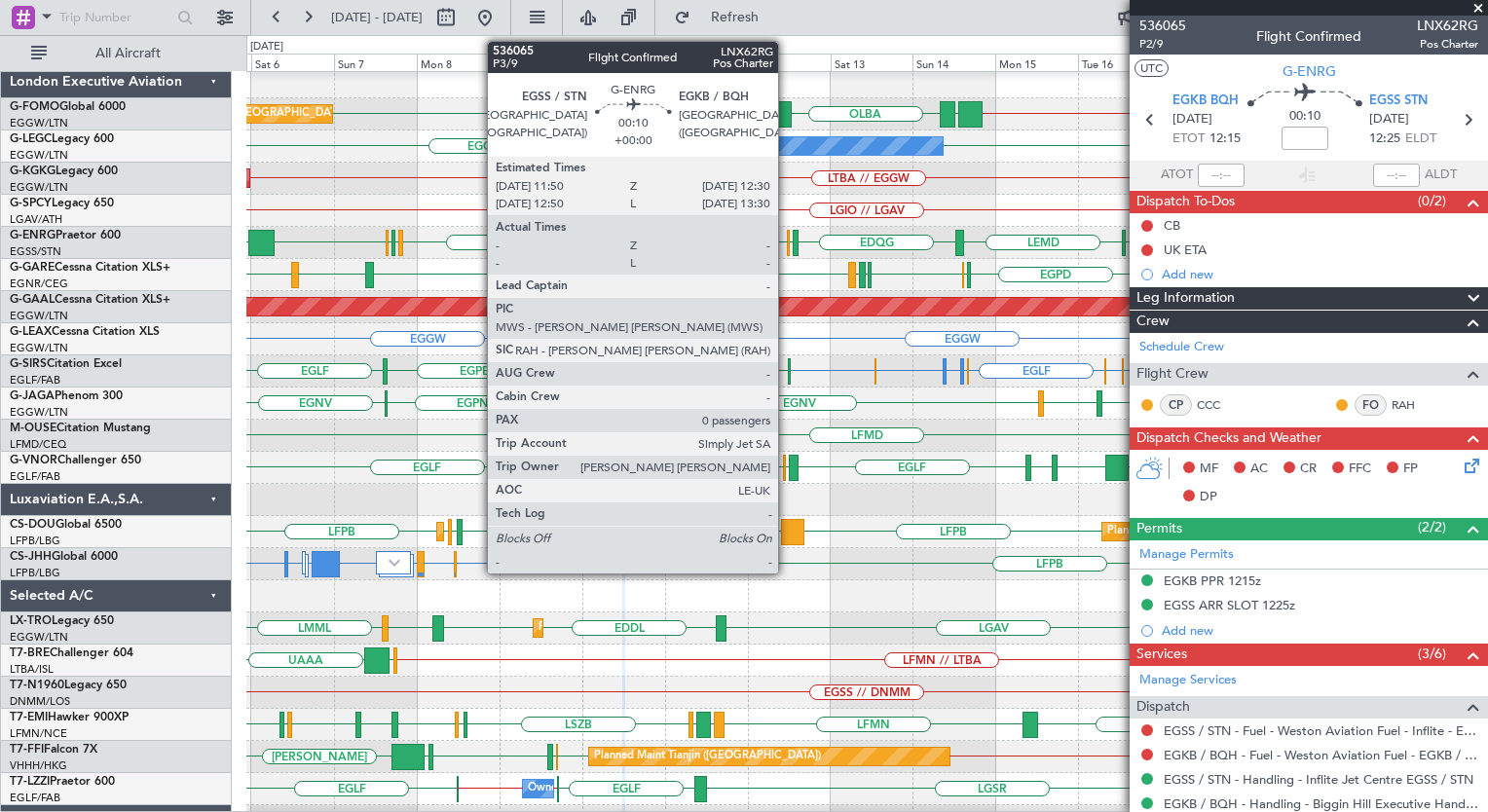
click at [787, 234] on div at bounding box center [788, 243] width 3 height 26
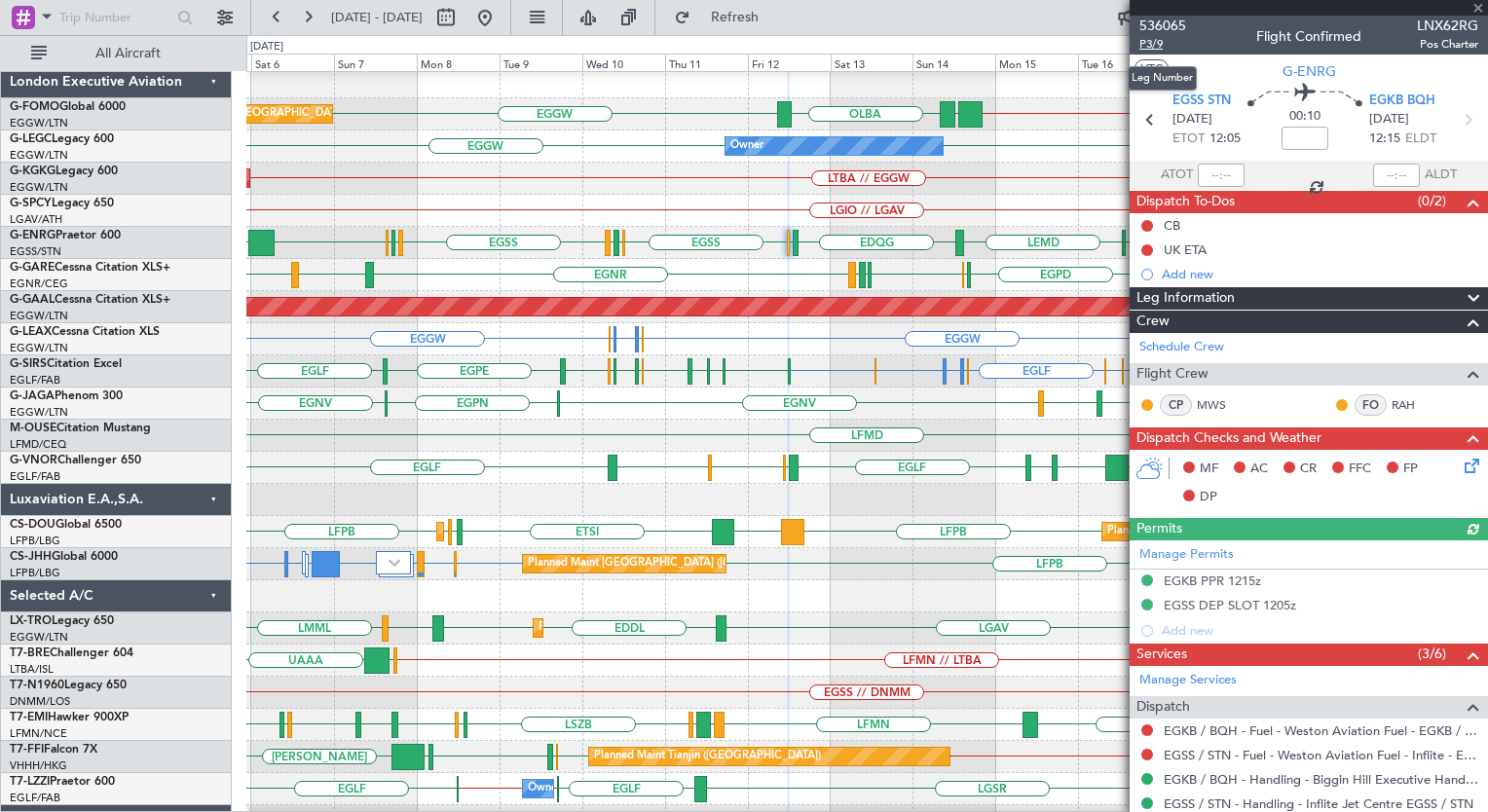
click at [1156, 43] on span "P3/9" at bounding box center [1163, 44] width 47 height 17
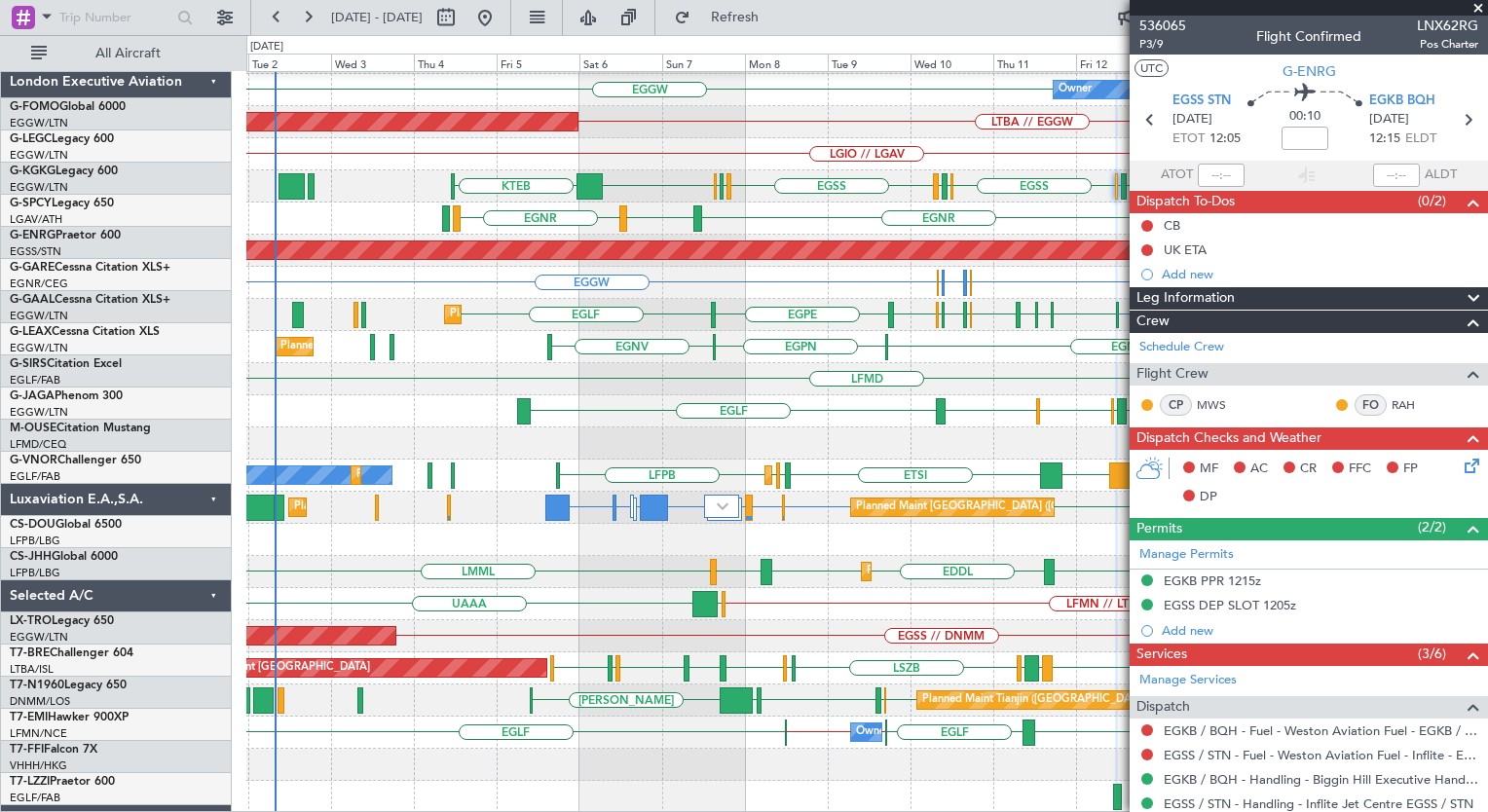
scroll to position [62, 0]
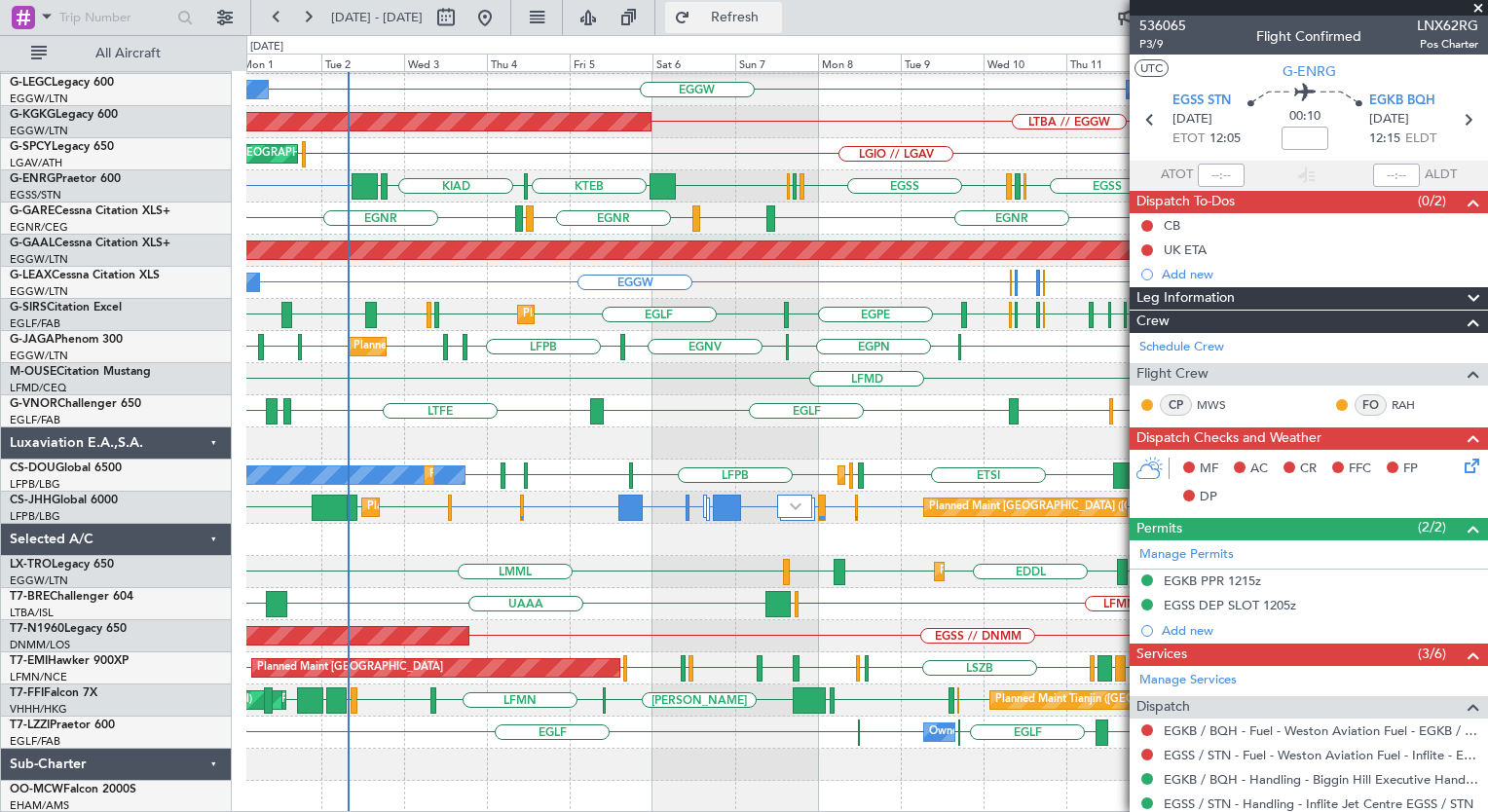
click at [776, 20] on span "Refresh" at bounding box center [735, 18] width 82 height 14
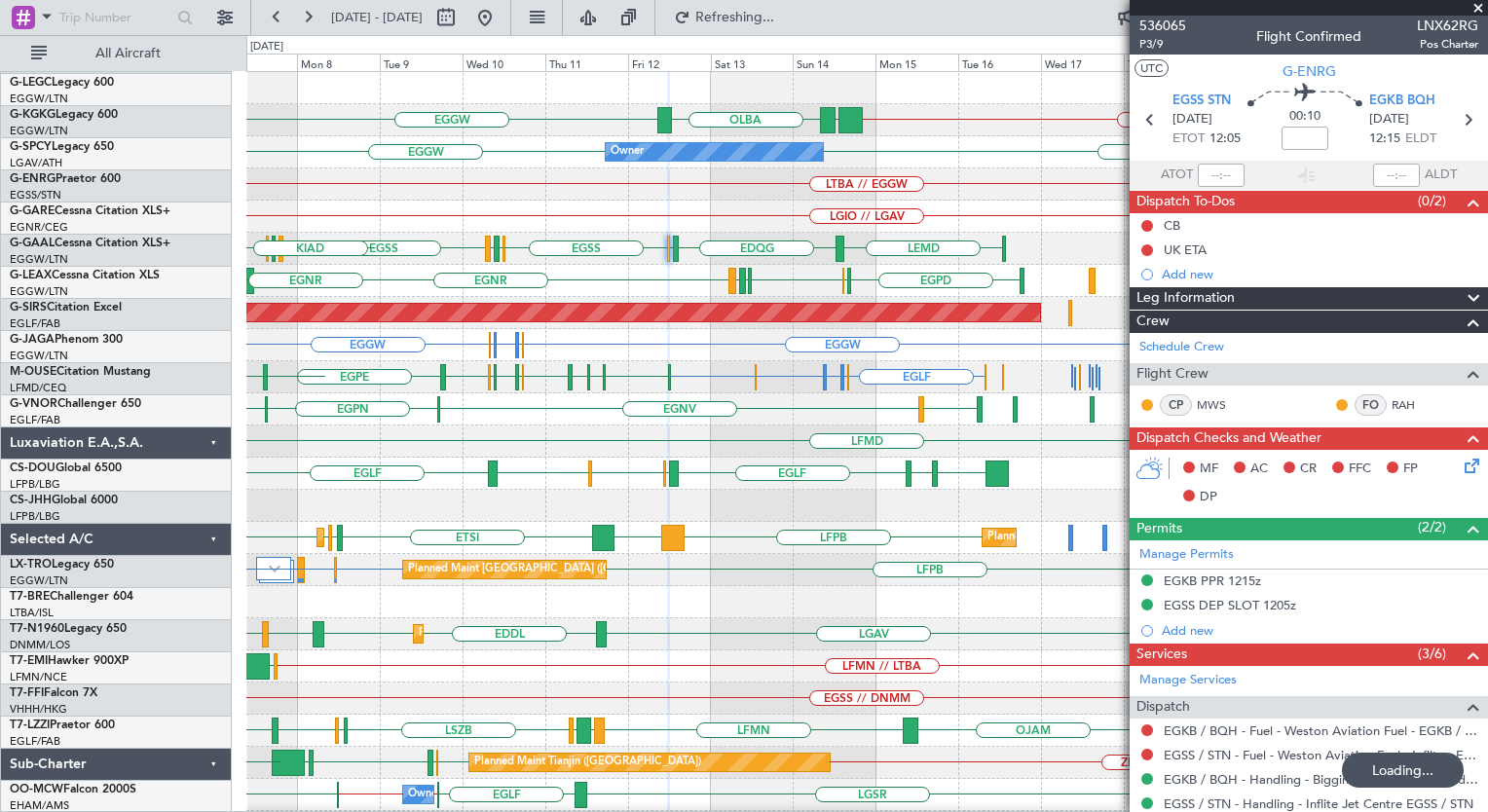
click at [412, 470] on div "KTEB // EGGW EGGW EGGW [GEOGRAPHIC_DATA] Planned Maint [GEOGRAPHIC_DATA] ([GEOG…" at bounding box center [867, 474] width 1240 height 803
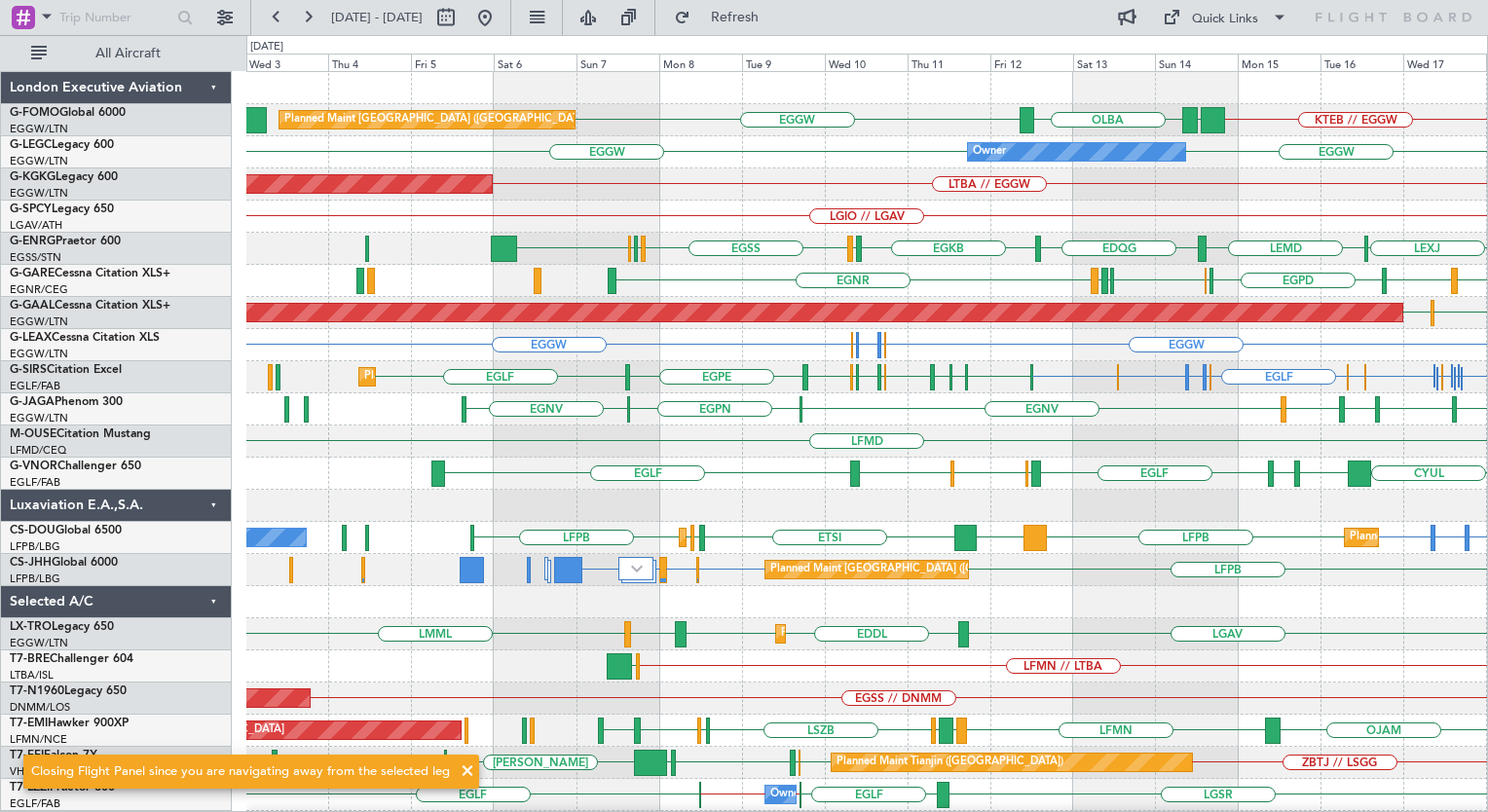
scroll to position [0, 0]
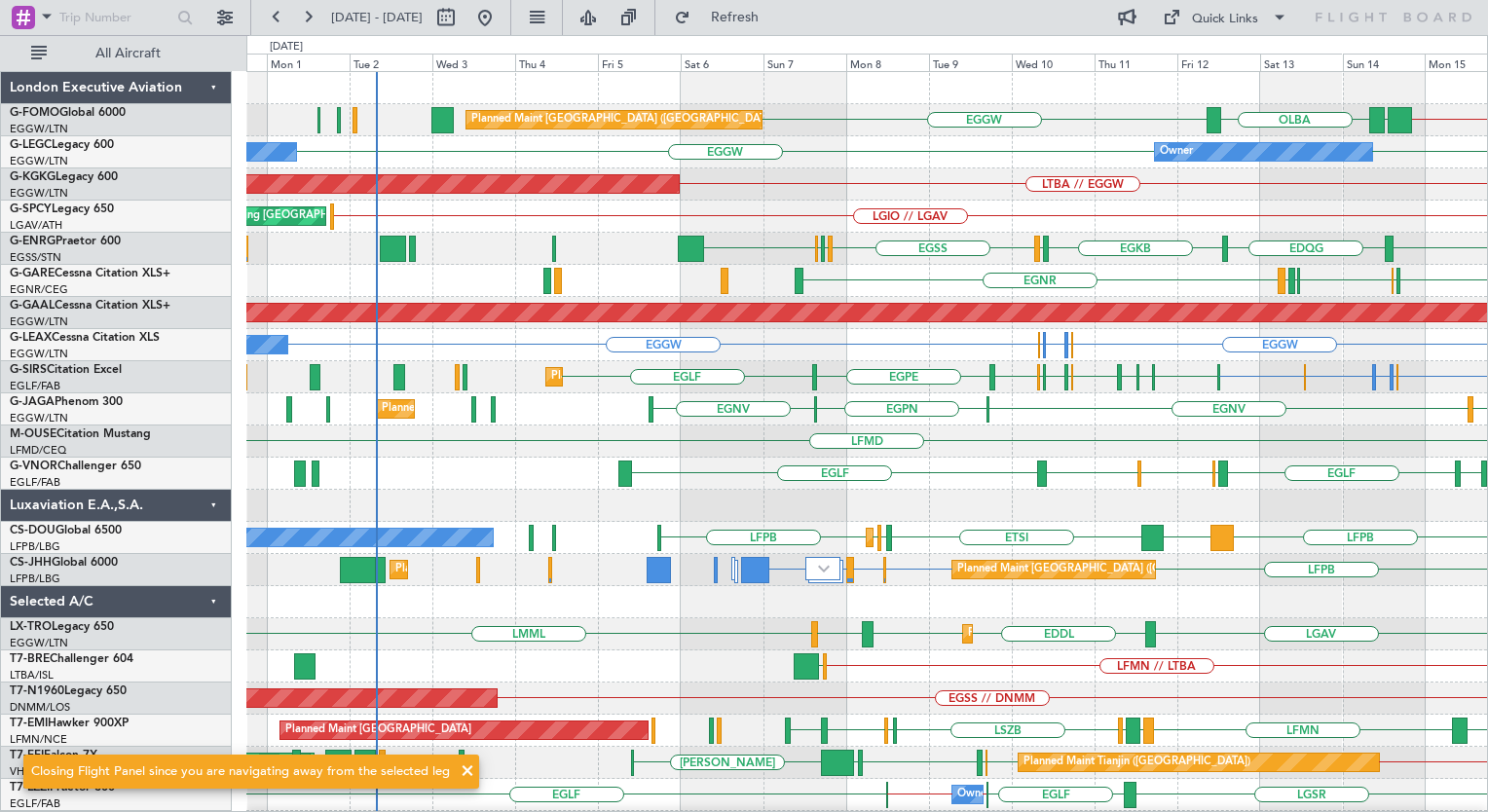
click at [951, 487] on div "EGLF LGKR LGTS LGKR [GEOGRAPHIC_DATA] [GEOGRAPHIC_DATA] LFMN CYUL" at bounding box center [867, 473] width 1240 height 32
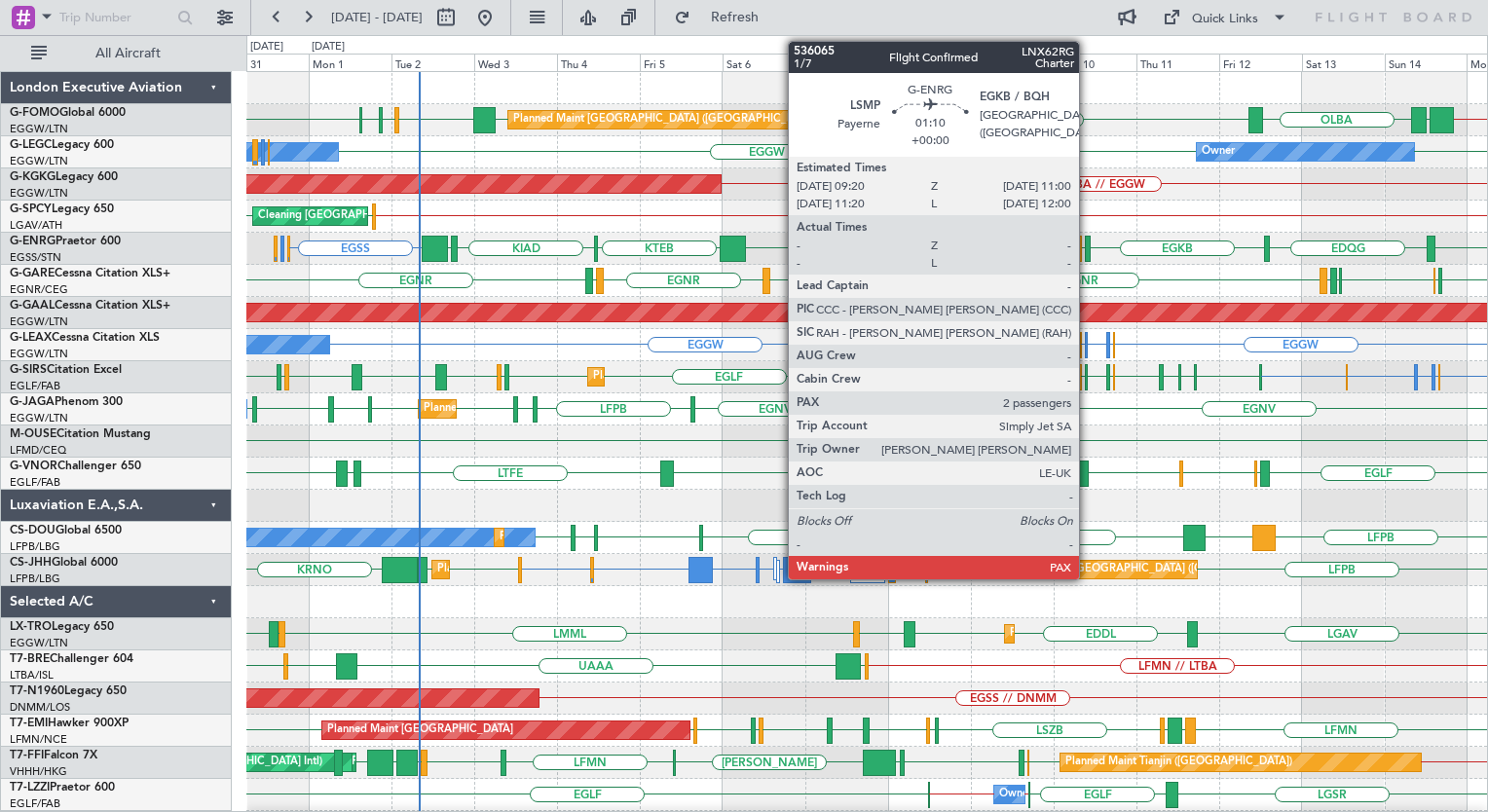
click at [1088, 238] on div at bounding box center [1088, 249] width 6 height 26
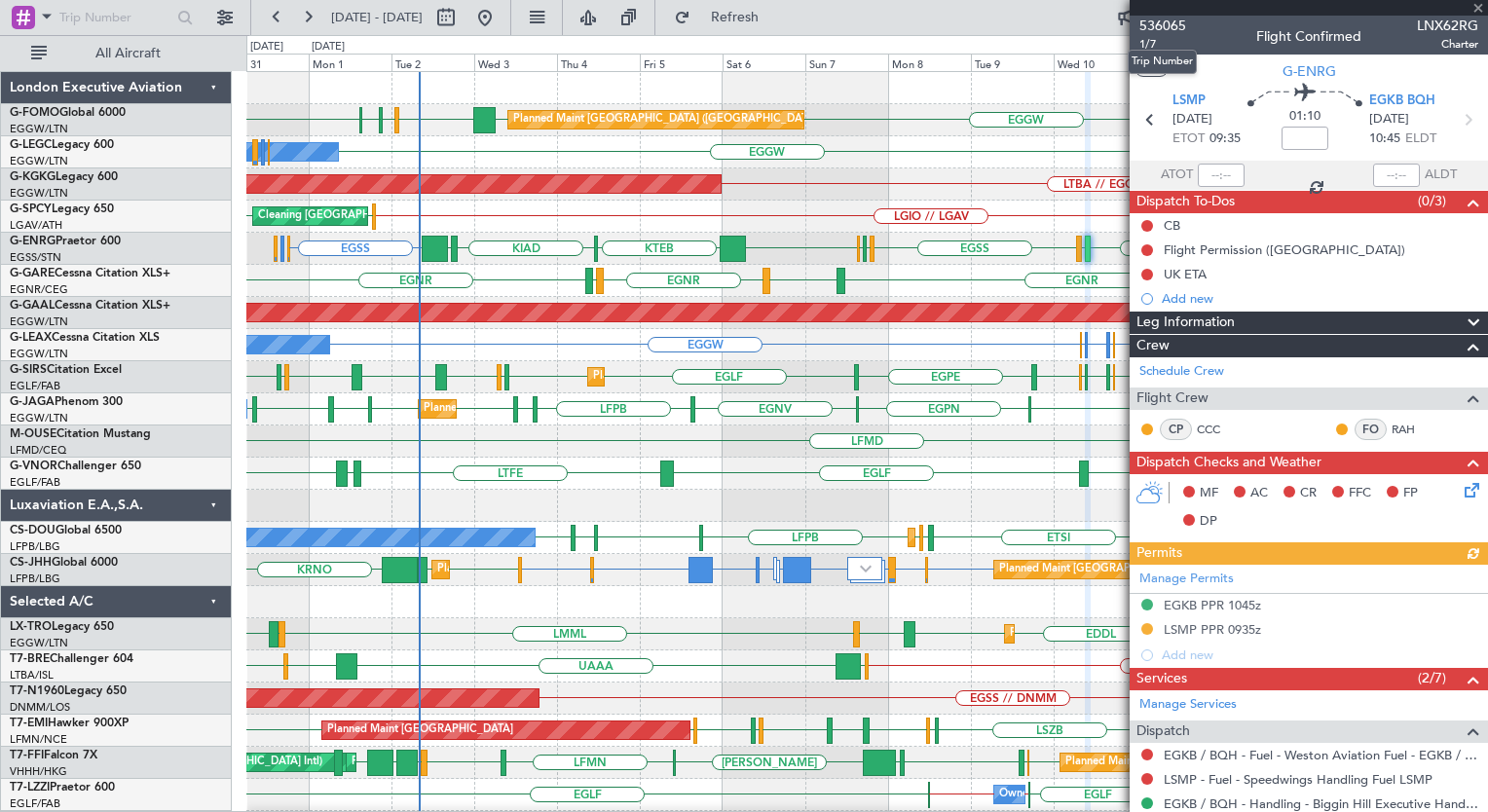
click at [1161, 32] on span "536065" at bounding box center [1163, 25] width 47 height 20
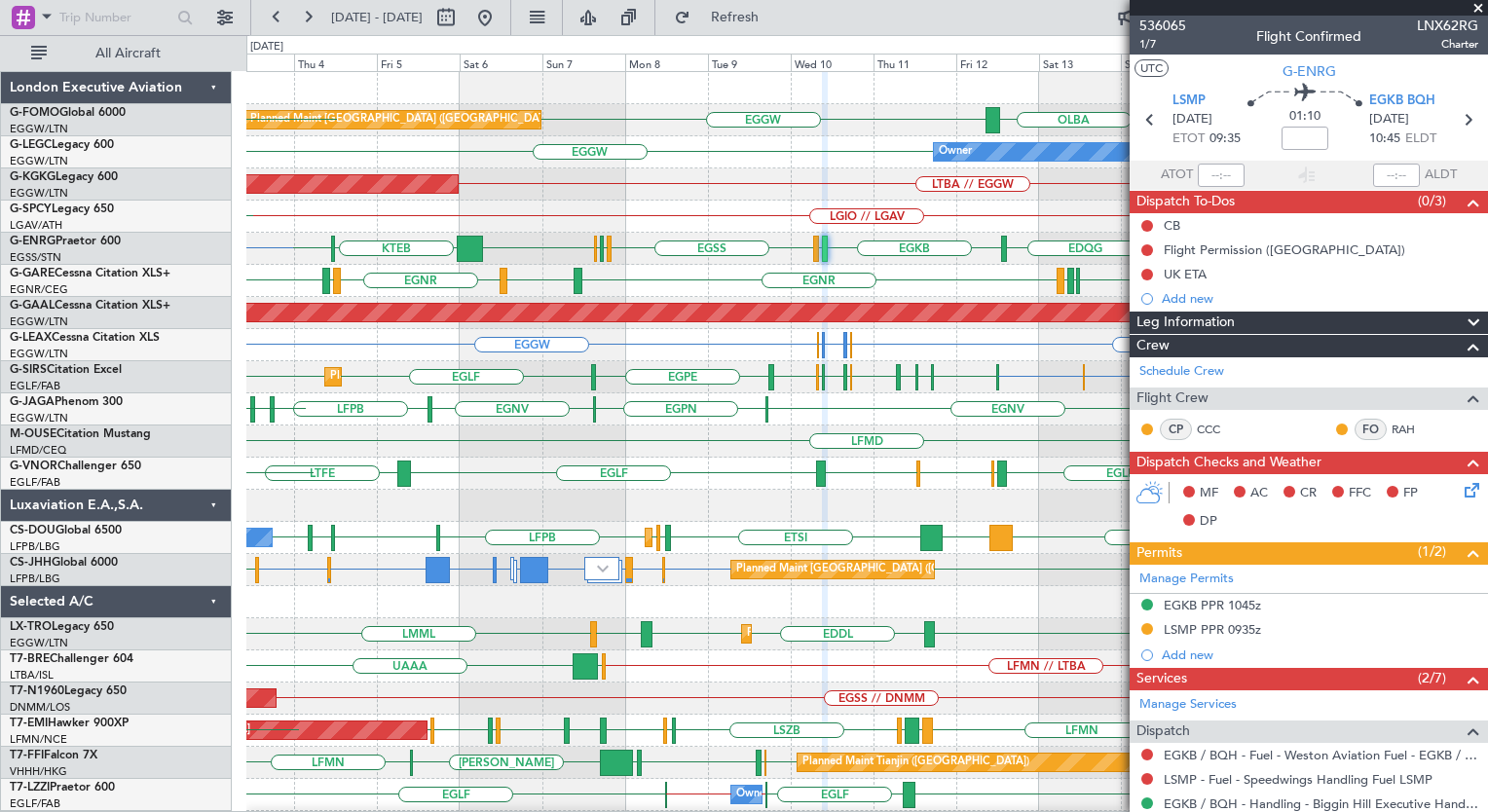
click at [396, 409] on div "KTEB // EGGW EGGW [GEOGRAPHIC_DATA] EGGW Planned Maint [GEOGRAPHIC_DATA] ([GEOG…" at bounding box center [867, 489] width 1240 height 835
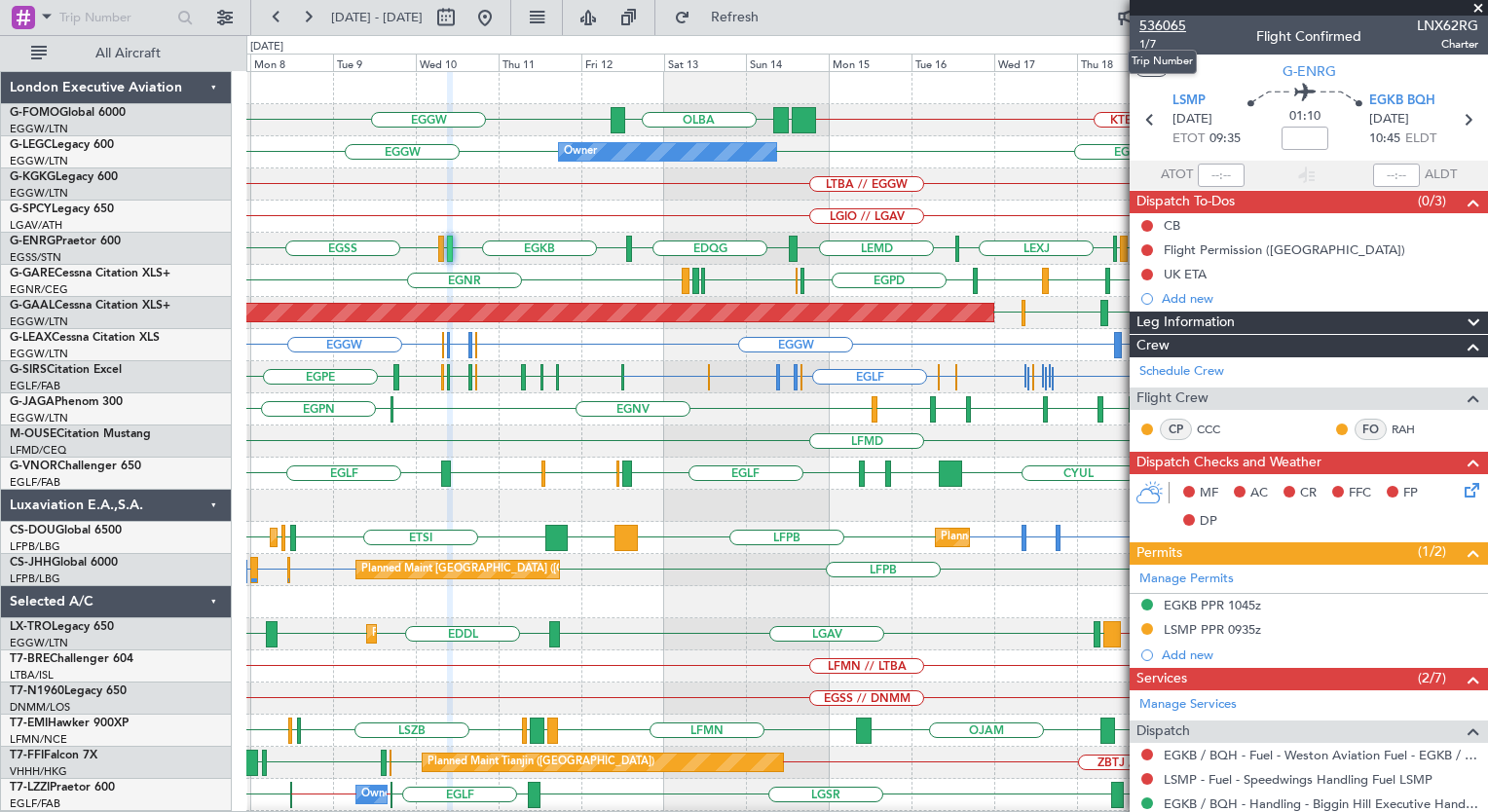
click at [1162, 28] on span "536065" at bounding box center [1163, 25] width 47 height 20
click at [1153, 23] on span "536065" at bounding box center [1163, 25] width 47 height 20
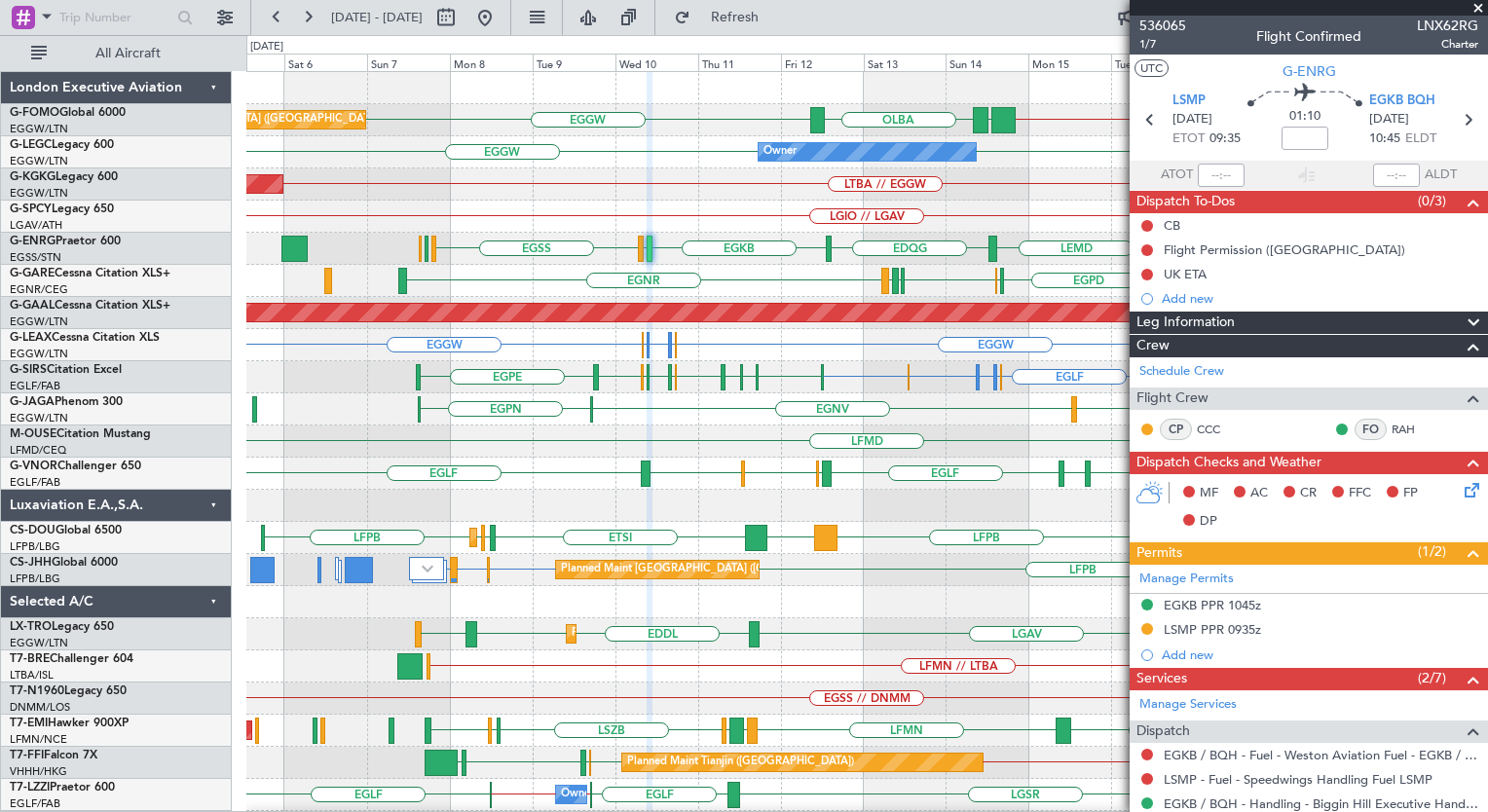
click at [665, 347] on div "KTEB // EGGW EGGW OLBA EGGW Planned Maint London (Luton) EGGW EGGW Owner A/C Un…" at bounding box center [867, 474] width 1240 height 803
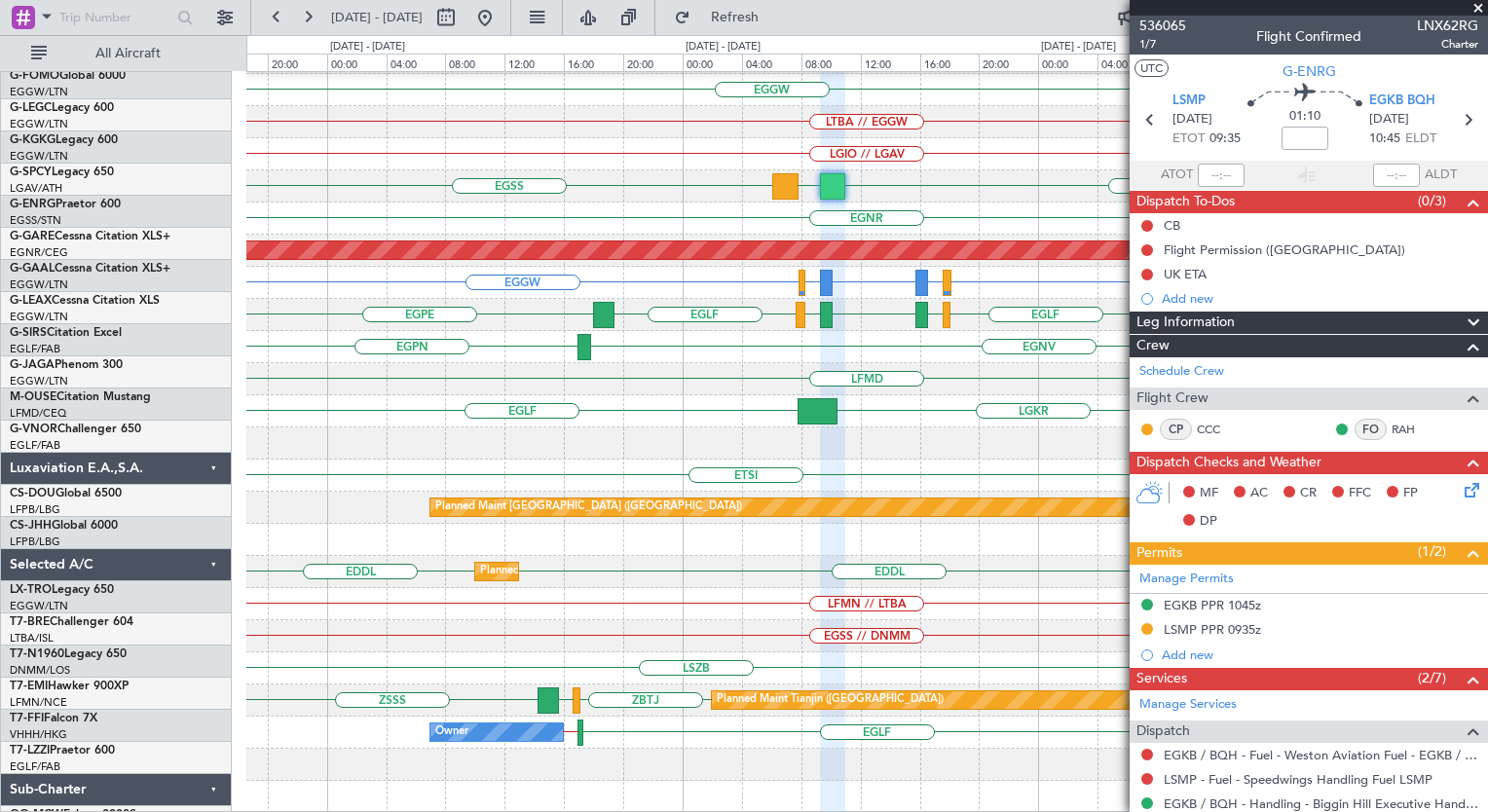
scroll to position [62, 0]
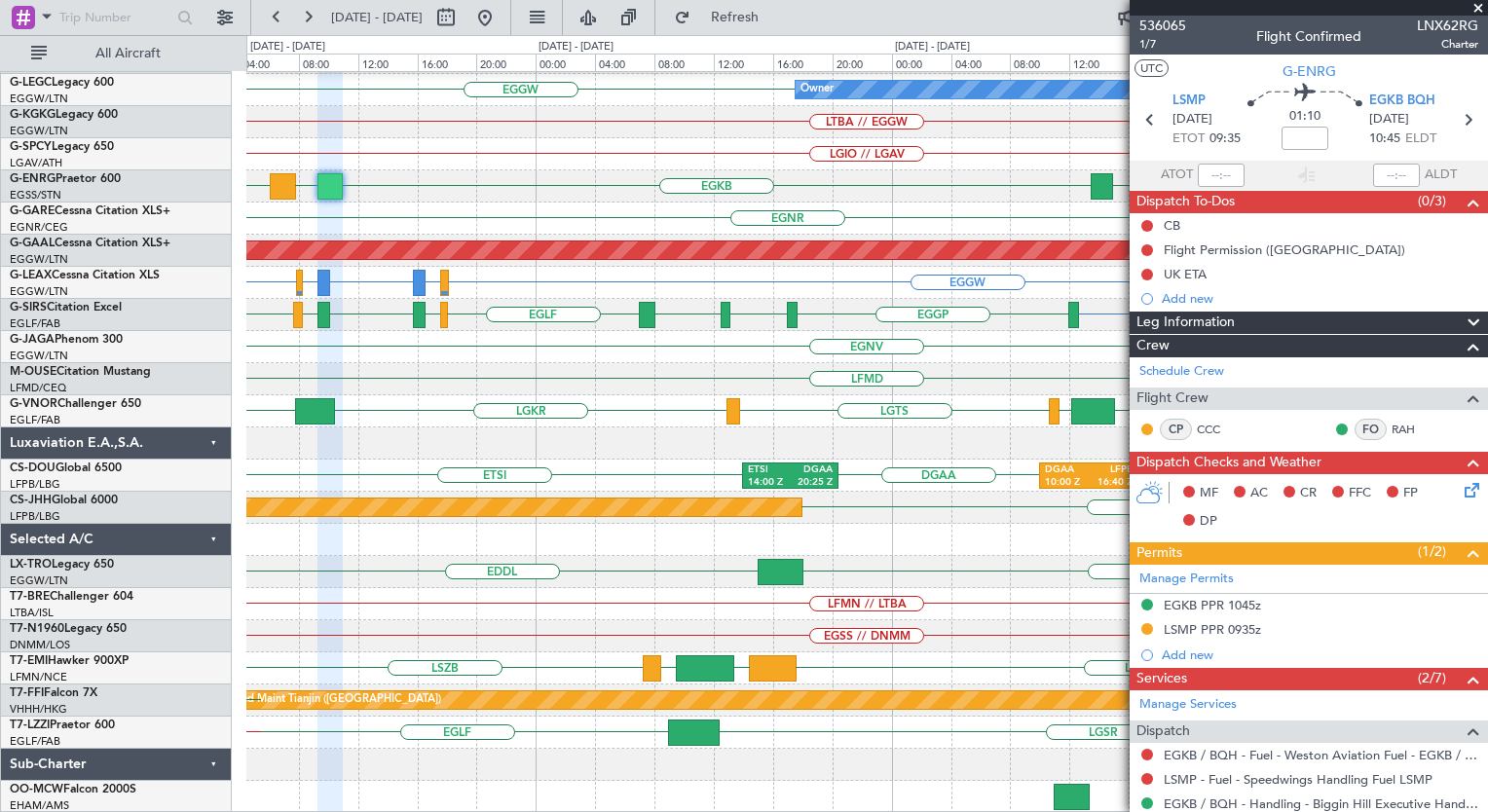
click at [349, 0] on html "09 Sep 2025 - 12 Sep 2025 Refresh Quick Links All Aircraft EGGW OLBA EGGW Owner…" at bounding box center [744, 406] width 1488 height 812
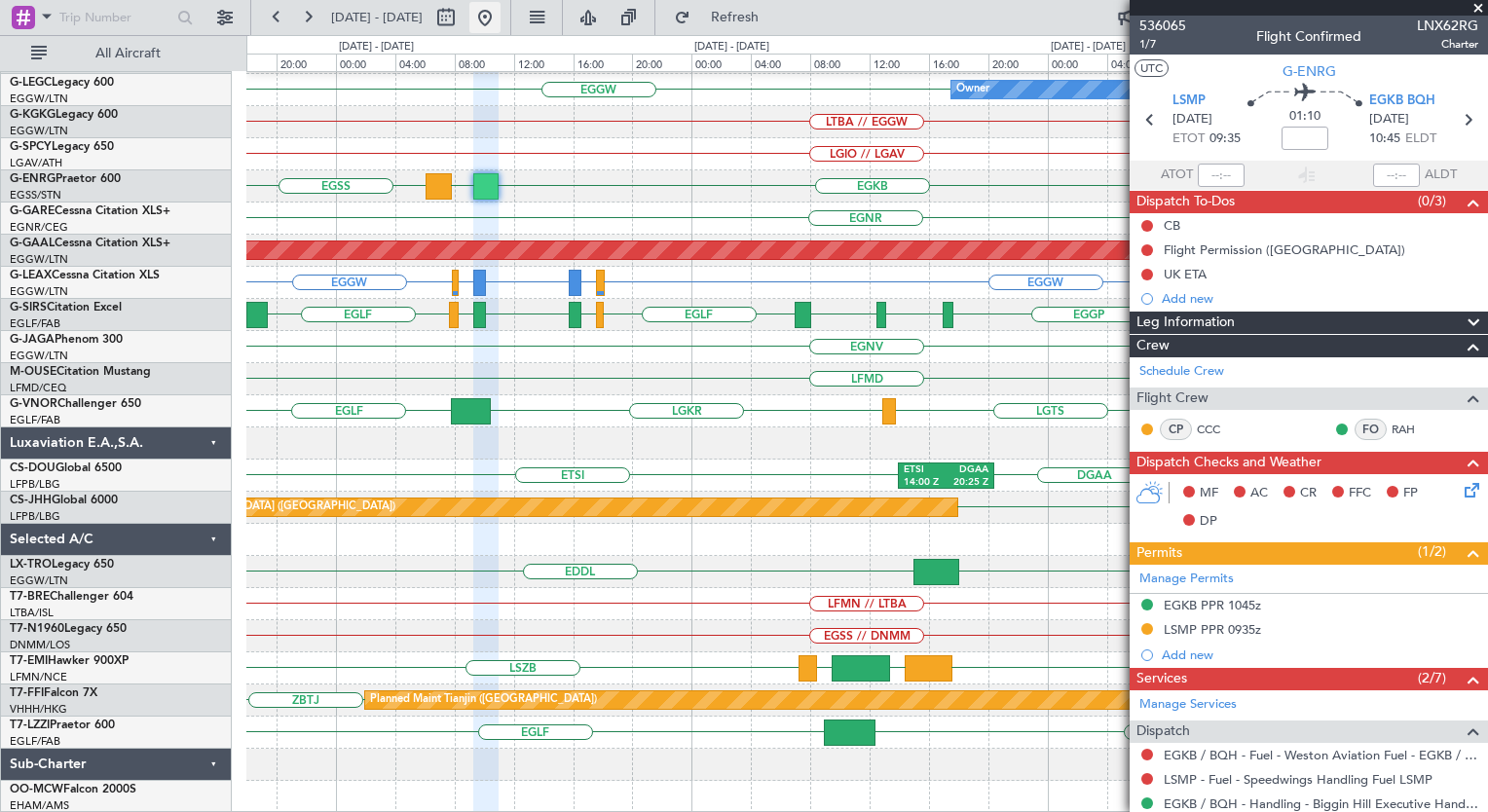
click at [500, 14] on button at bounding box center [485, 18] width 31 height 31
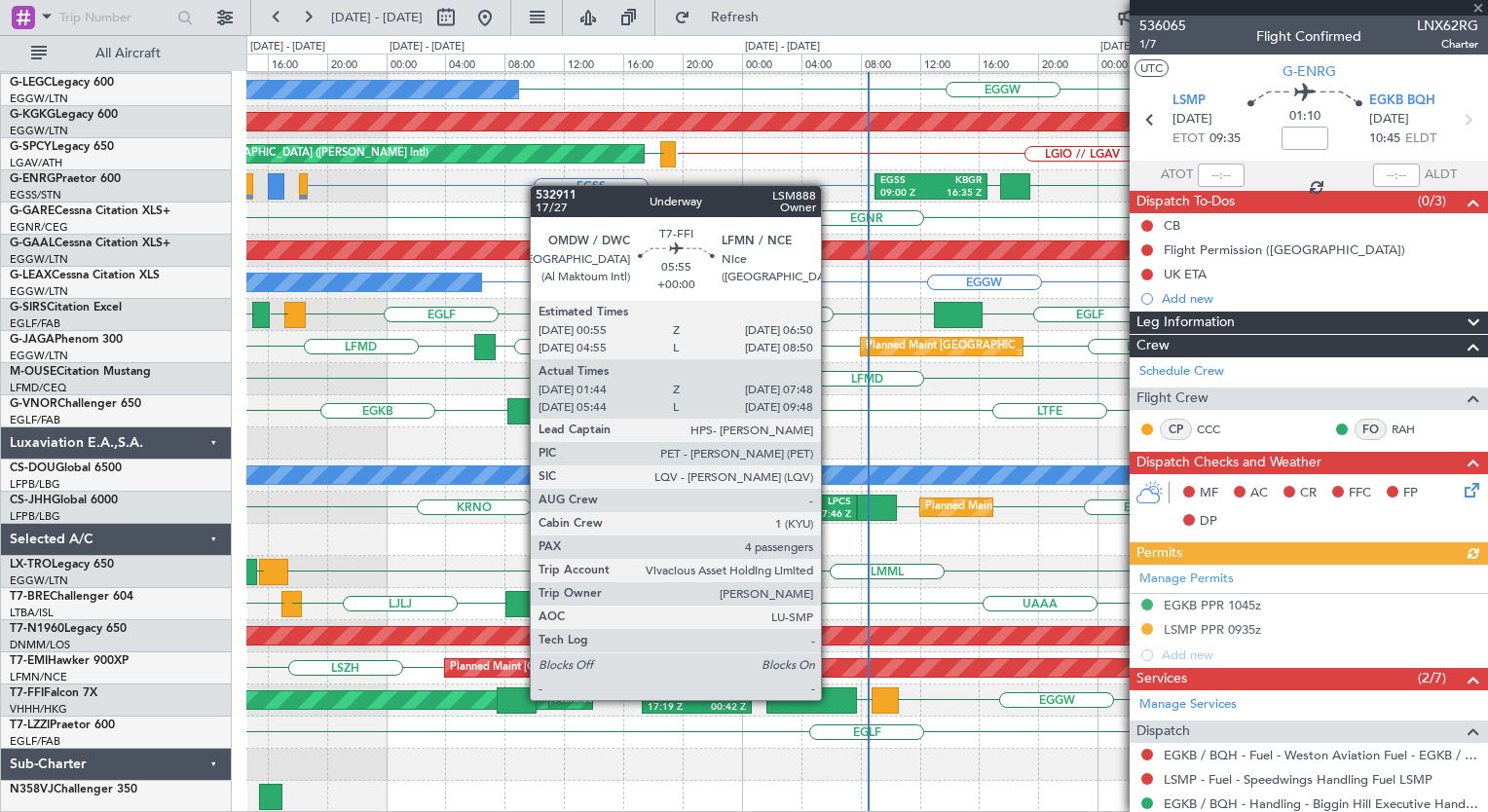
click at [830, 698] on div at bounding box center [811, 700] width 91 height 26
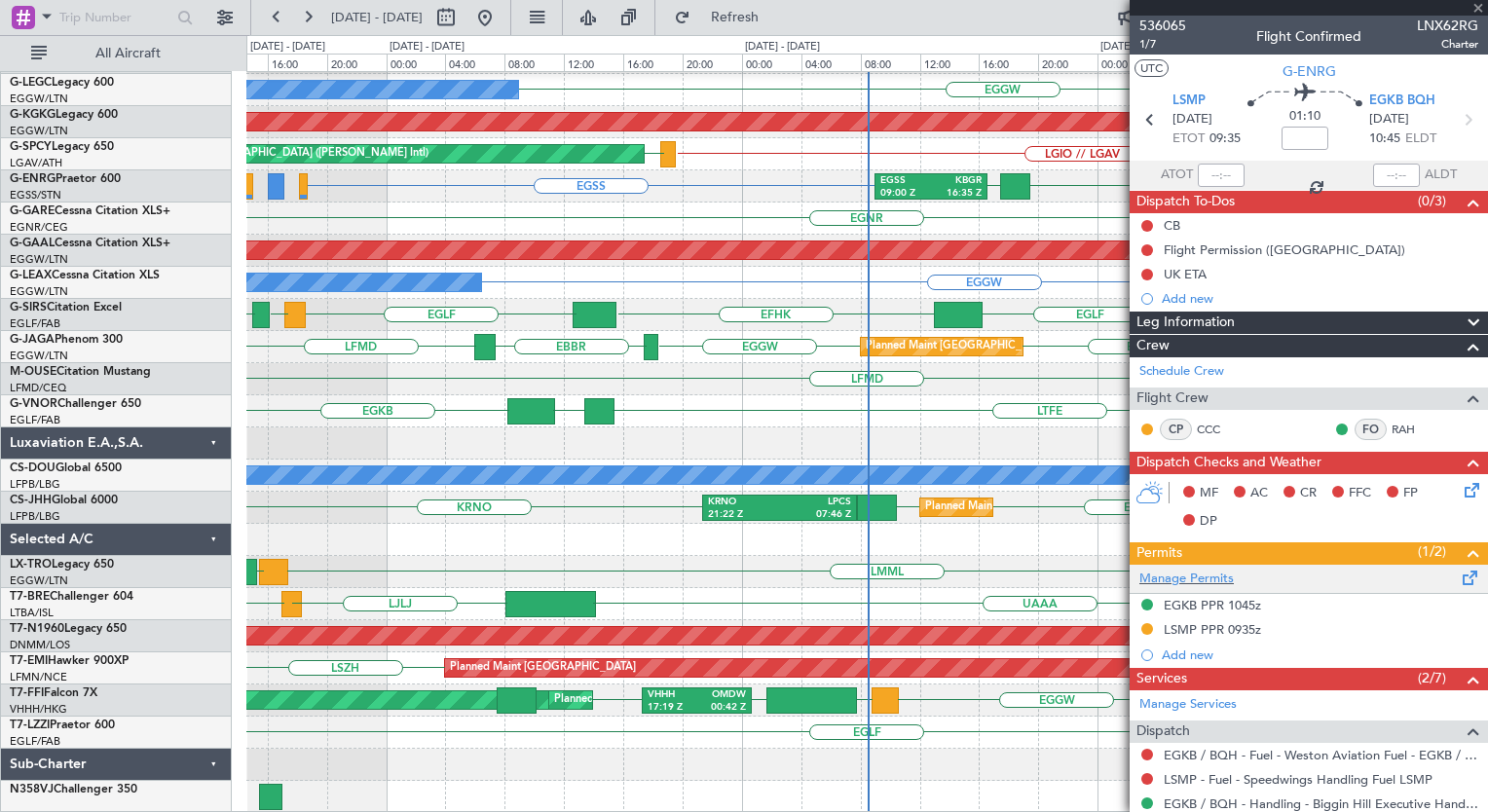
type input "01:44"
type input "07:48"
type input "4"
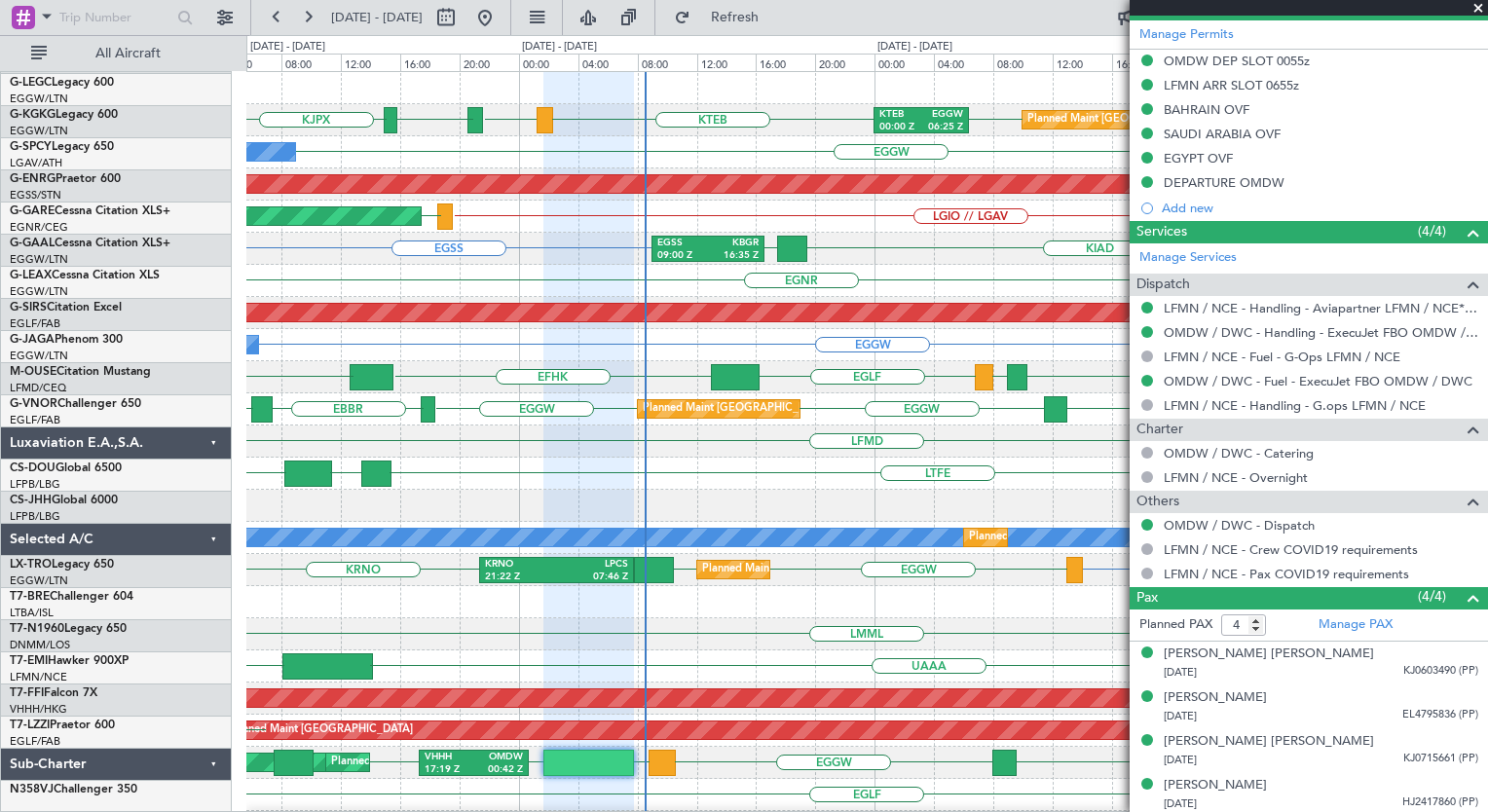
scroll to position [0, 0]
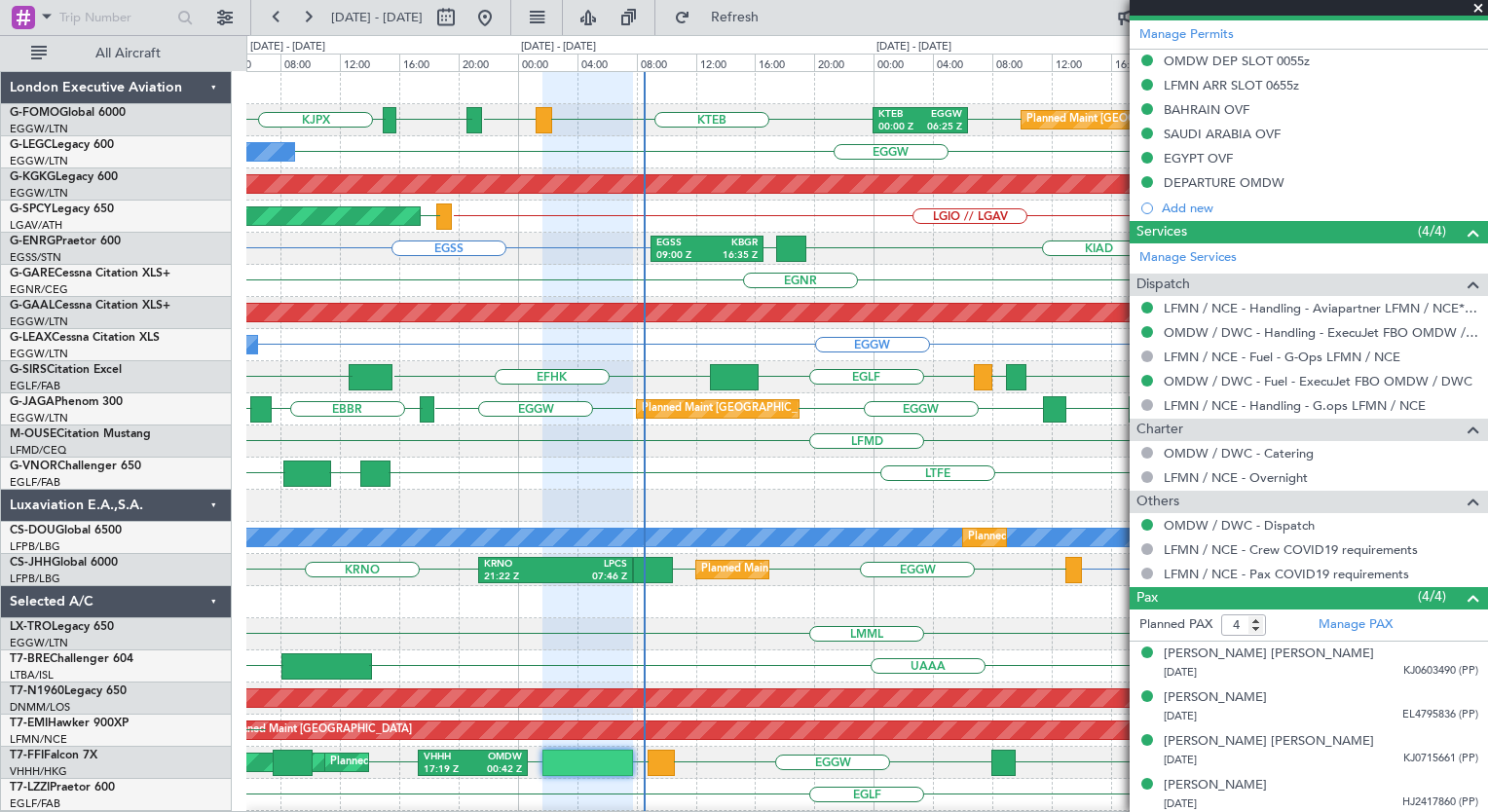
click at [592, 326] on div "Planned Maint Dusseldorf" at bounding box center [867, 313] width 1240 height 32
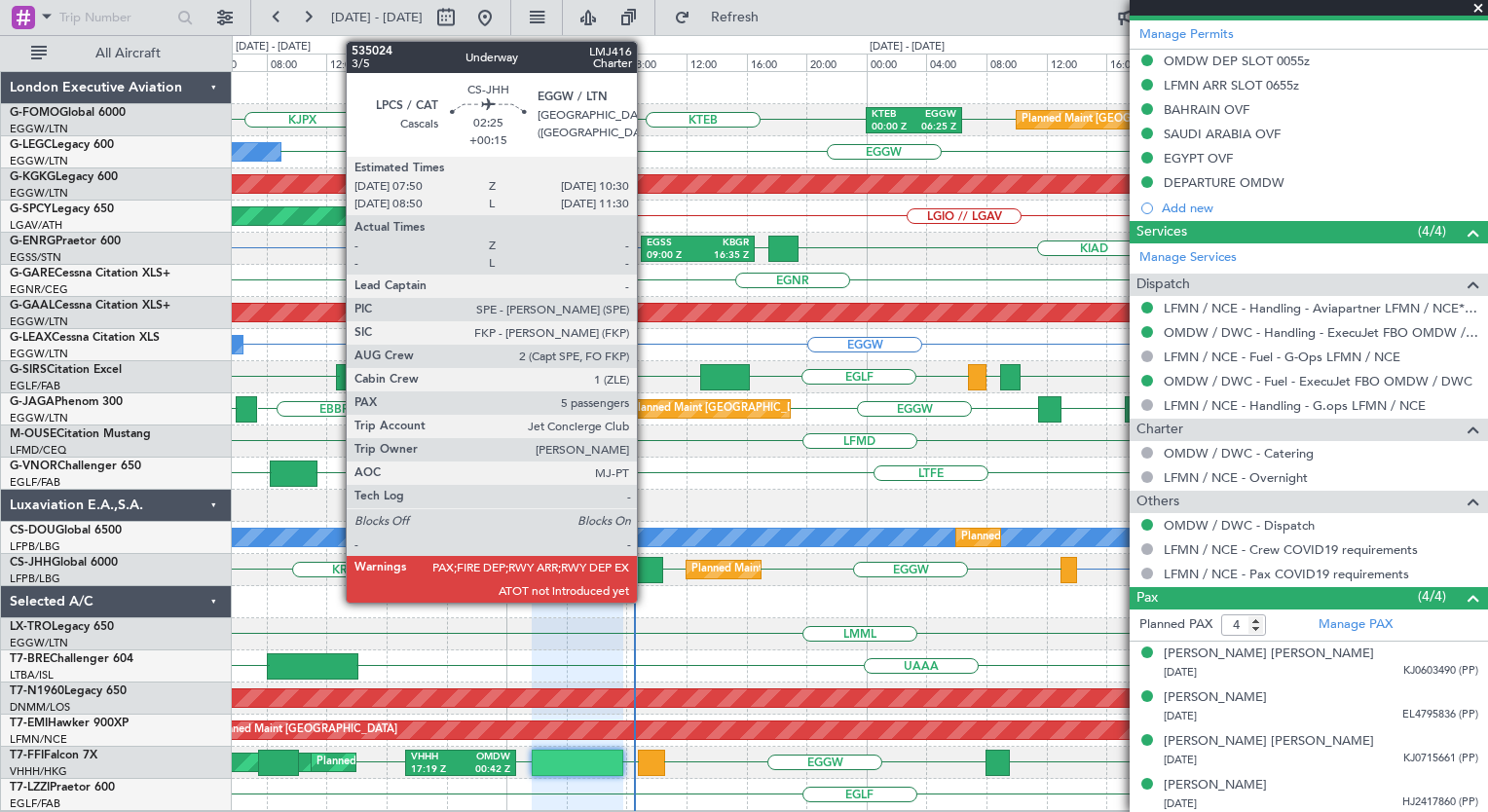
click at [646, 574] on div at bounding box center [644, 569] width 41 height 26
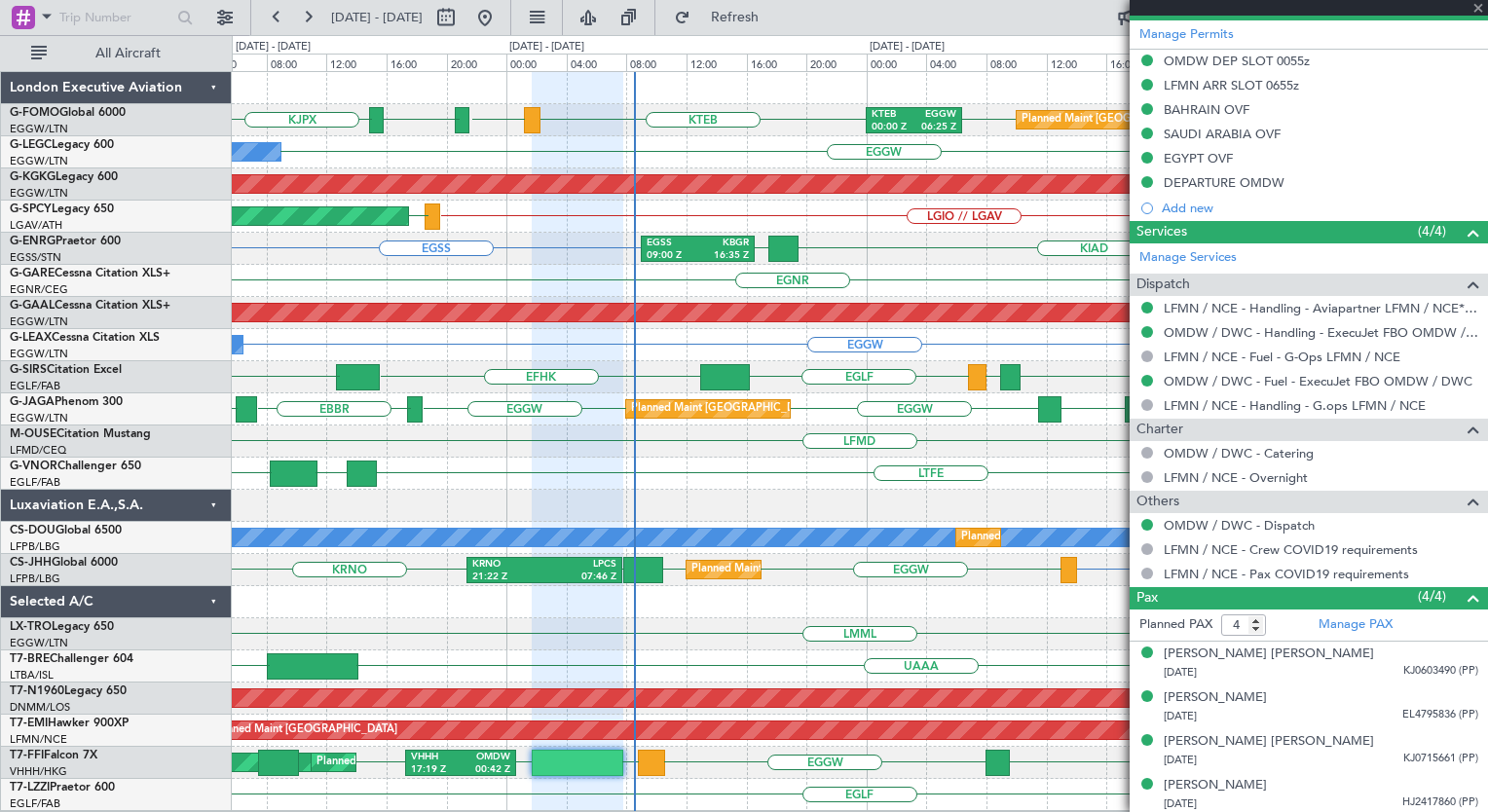
type input "+00:15"
type input "5"
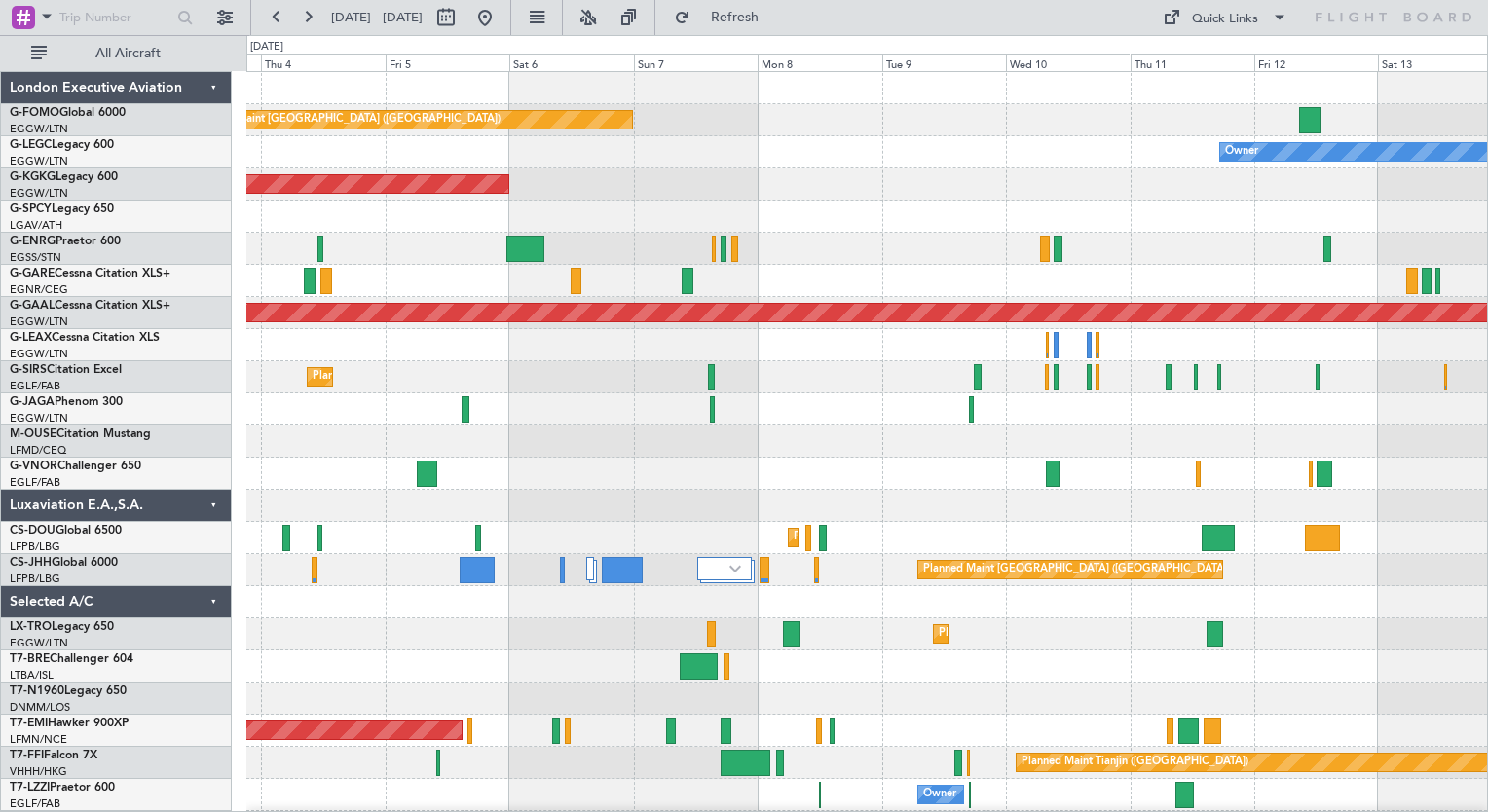
click at [390, 338] on div "Planned Maint [GEOGRAPHIC_DATA] ([GEOGRAPHIC_DATA]) Owner AOG Maint [GEOGRAPHIC…" at bounding box center [867, 474] width 1240 height 803
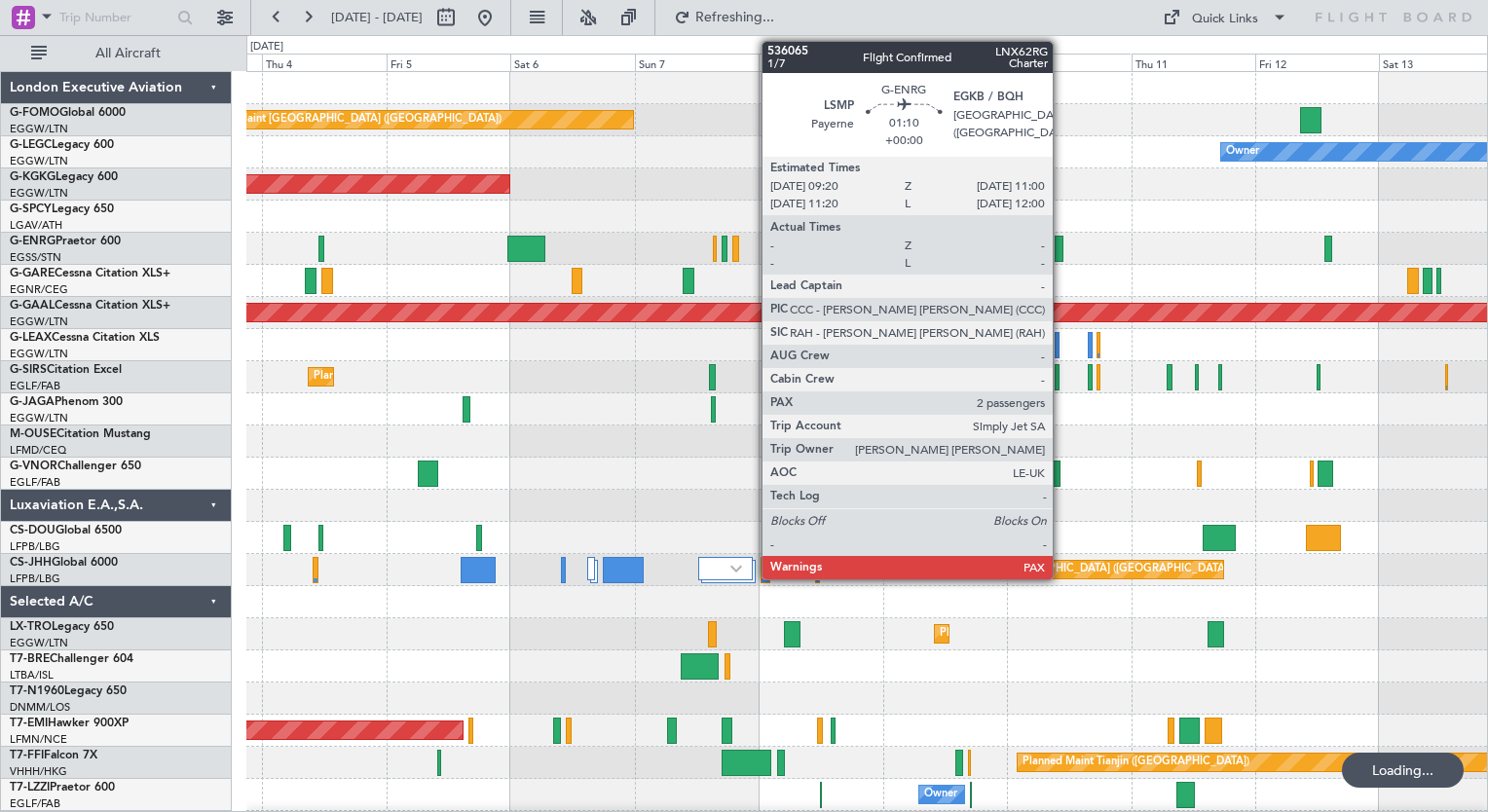
click at [1062, 246] on div at bounding box center [1059, 249] width 9 height 26
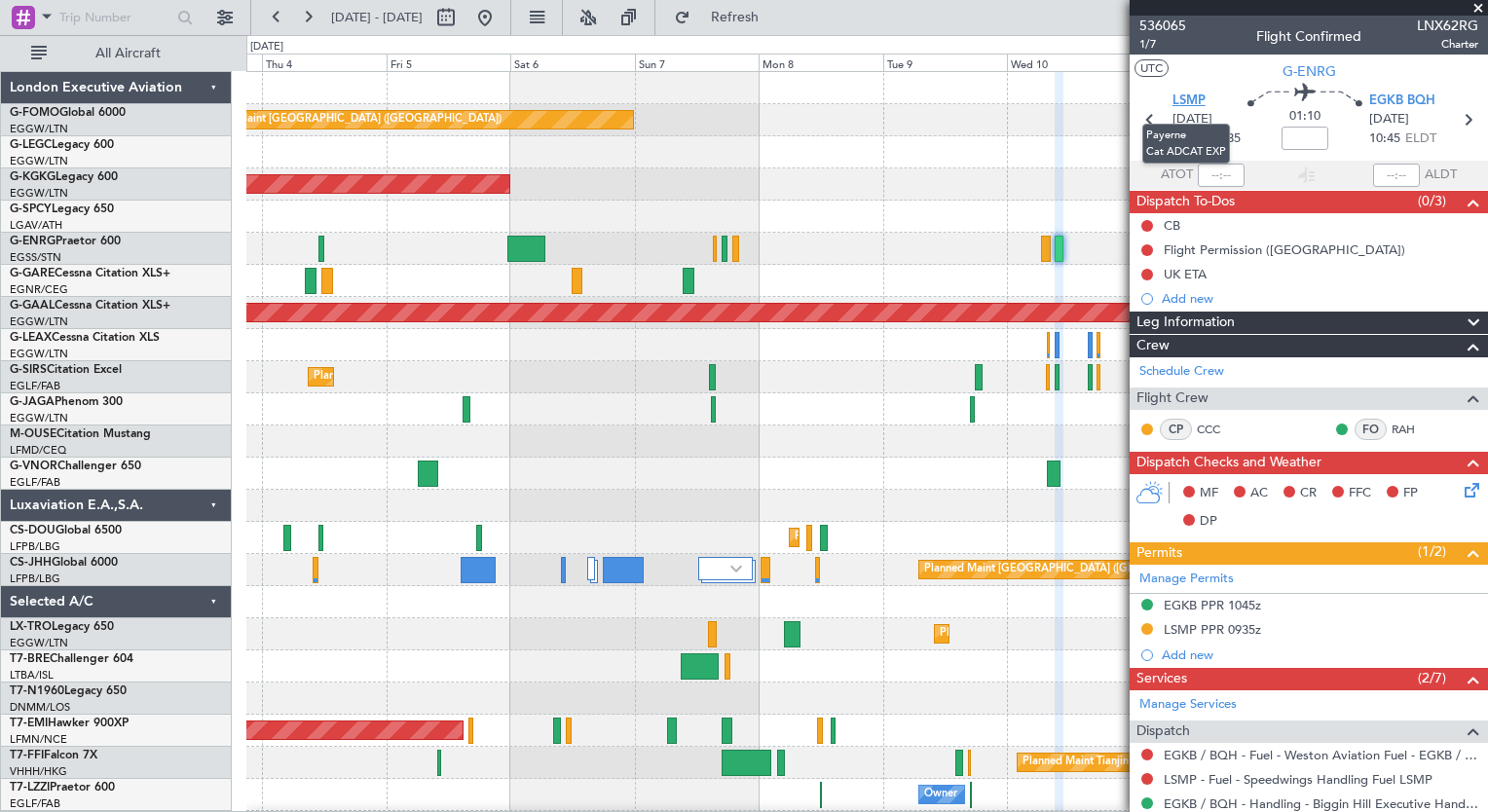
click at [1191, 99] on span "LSMP" at bounding box center [1190, 101] width 33 height 19
click at [1141, 25] on span "536065" at bounding box center [1163, 25] width 47 height 20
